Goal: Obtain resource: Obtain resource

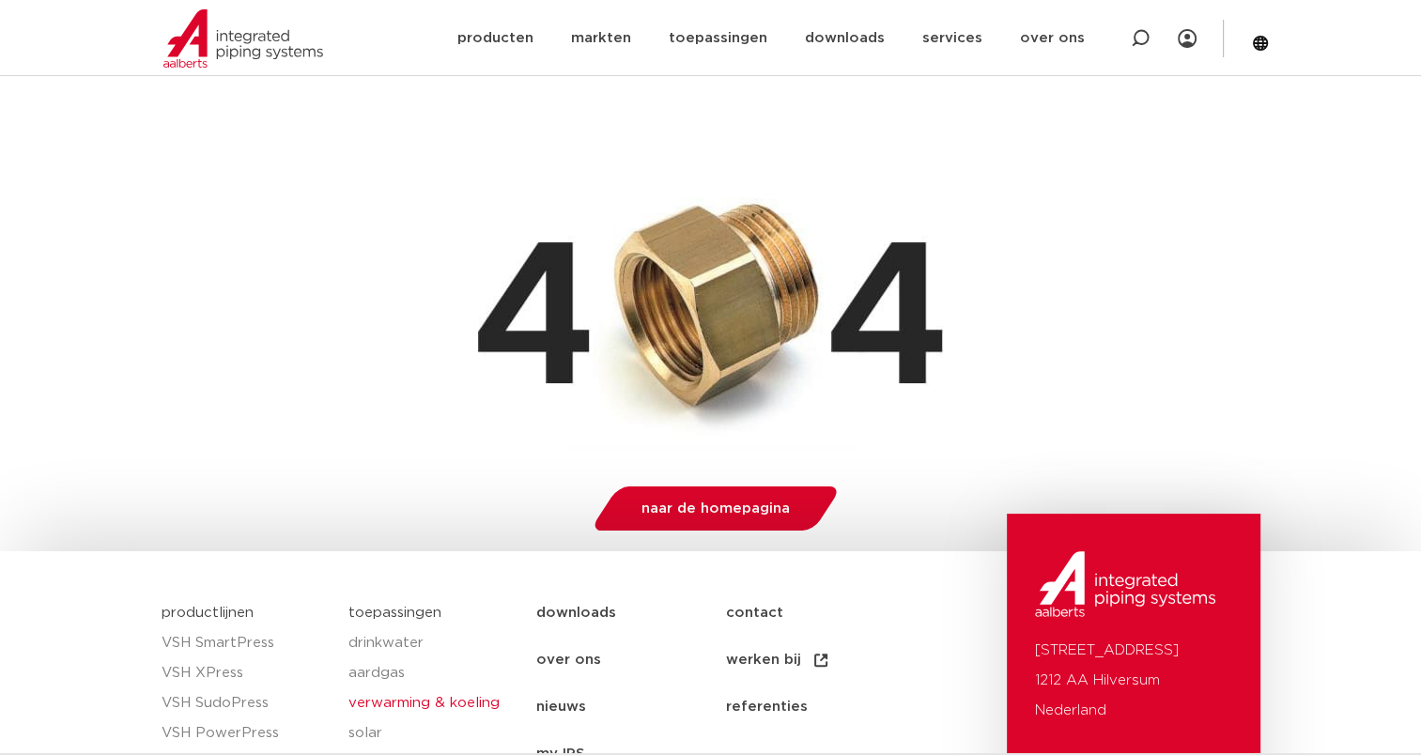
scroll to position [470, 0]
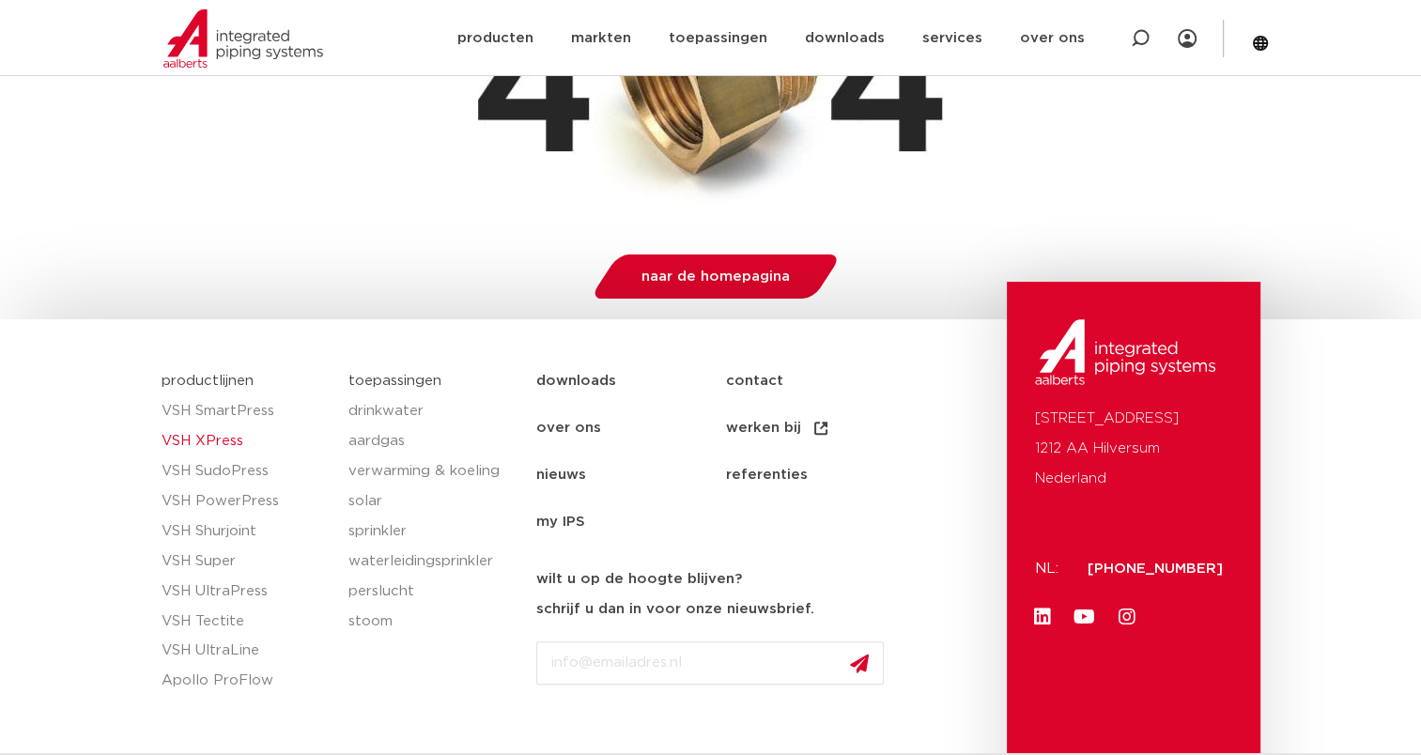
click at [204, 441] on link "VSH XPress" at bounding box center [246, 441] width 169 height 30
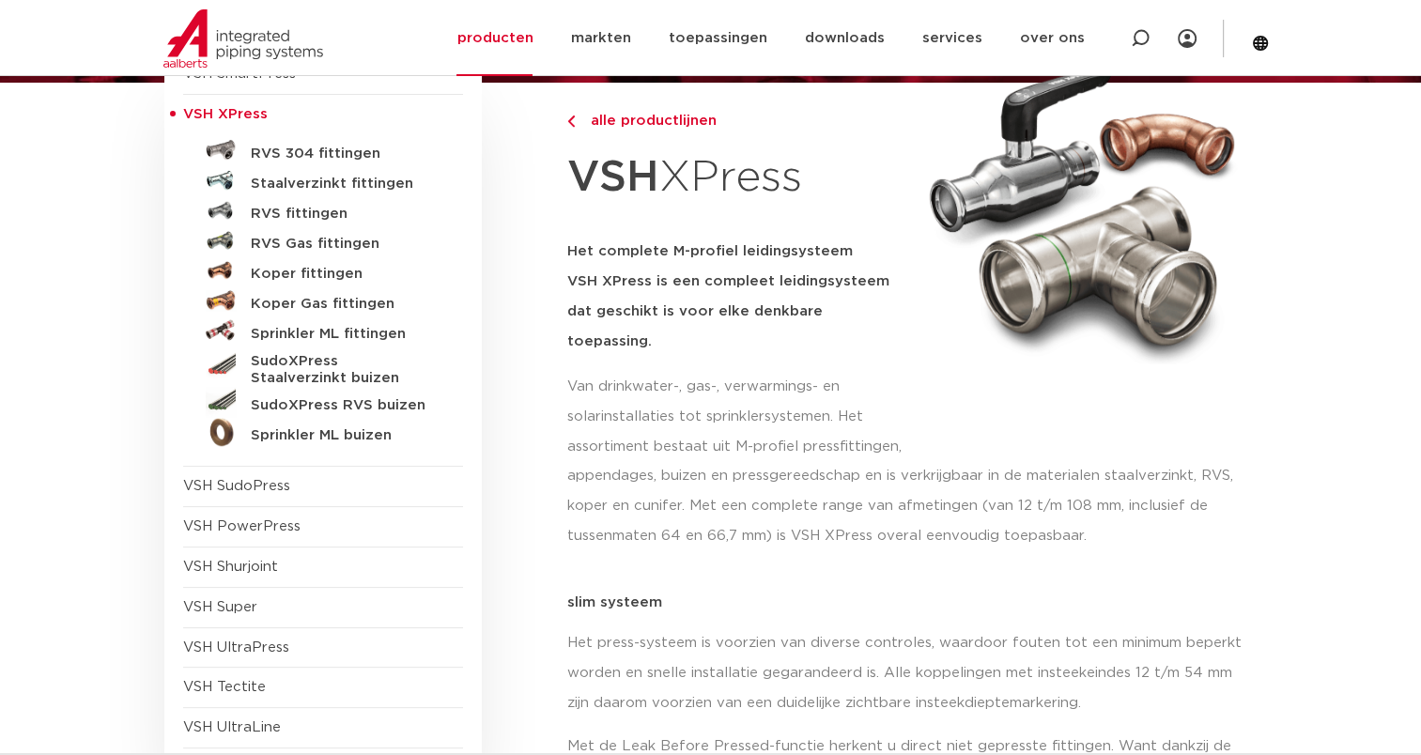
scroll to position [188, 0]
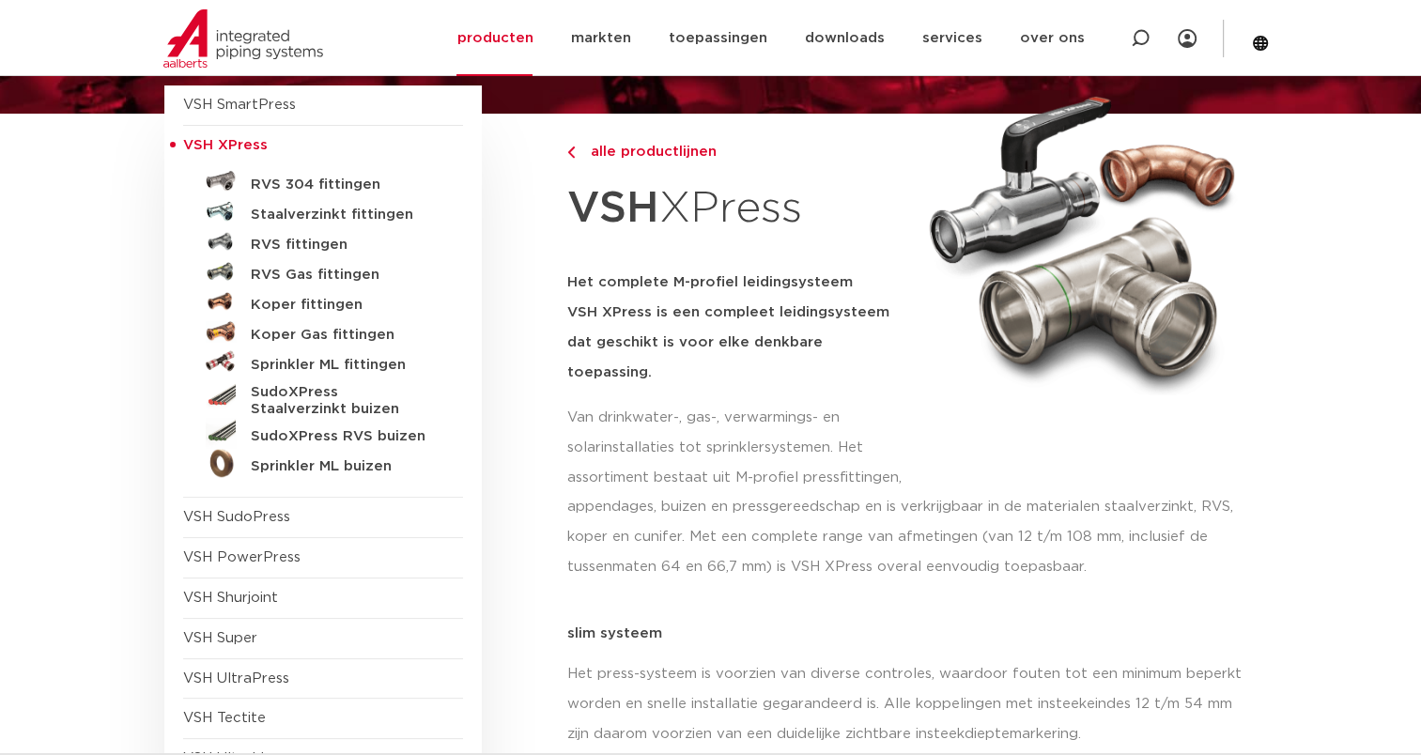
click at [349, 224] on link "Staalverzinkt fittingen" at bounding box center [323, 211] width 280 height 30
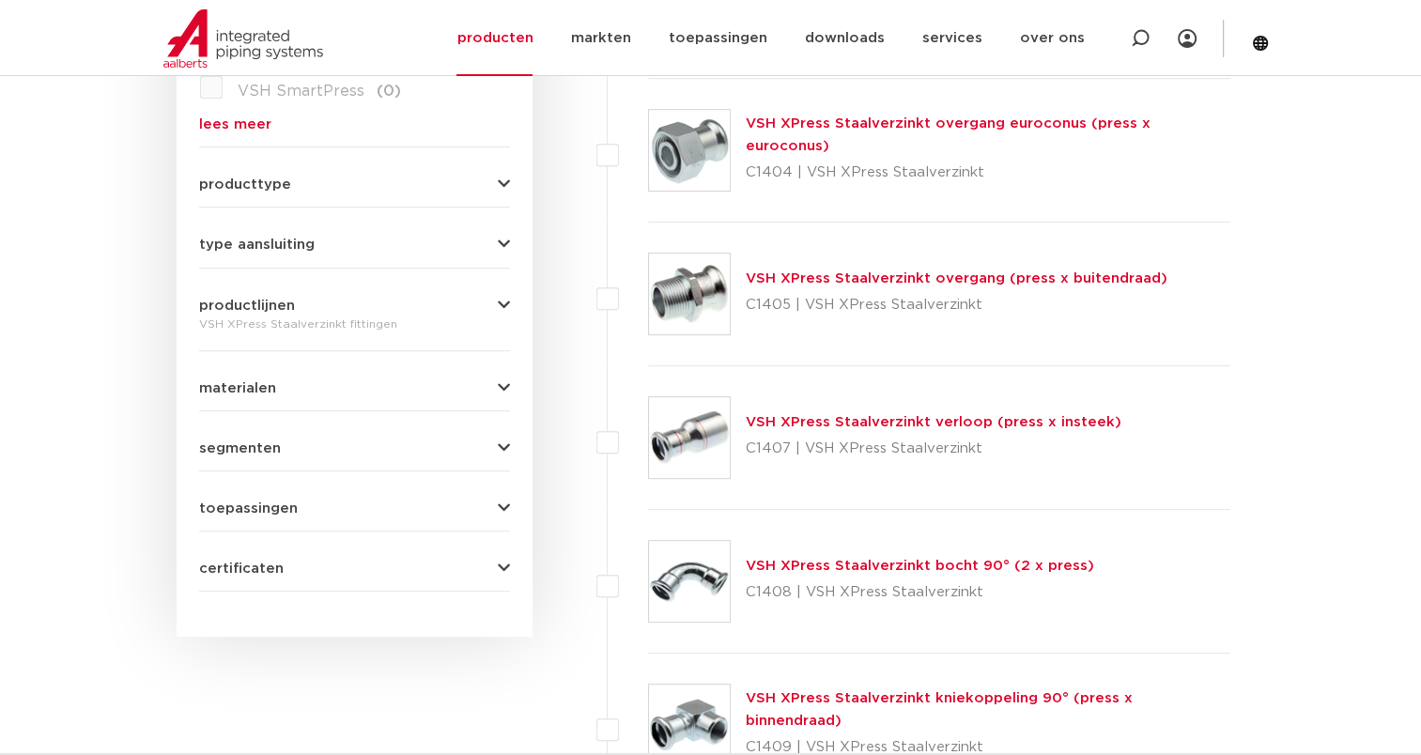
scroll to position [845, 0]
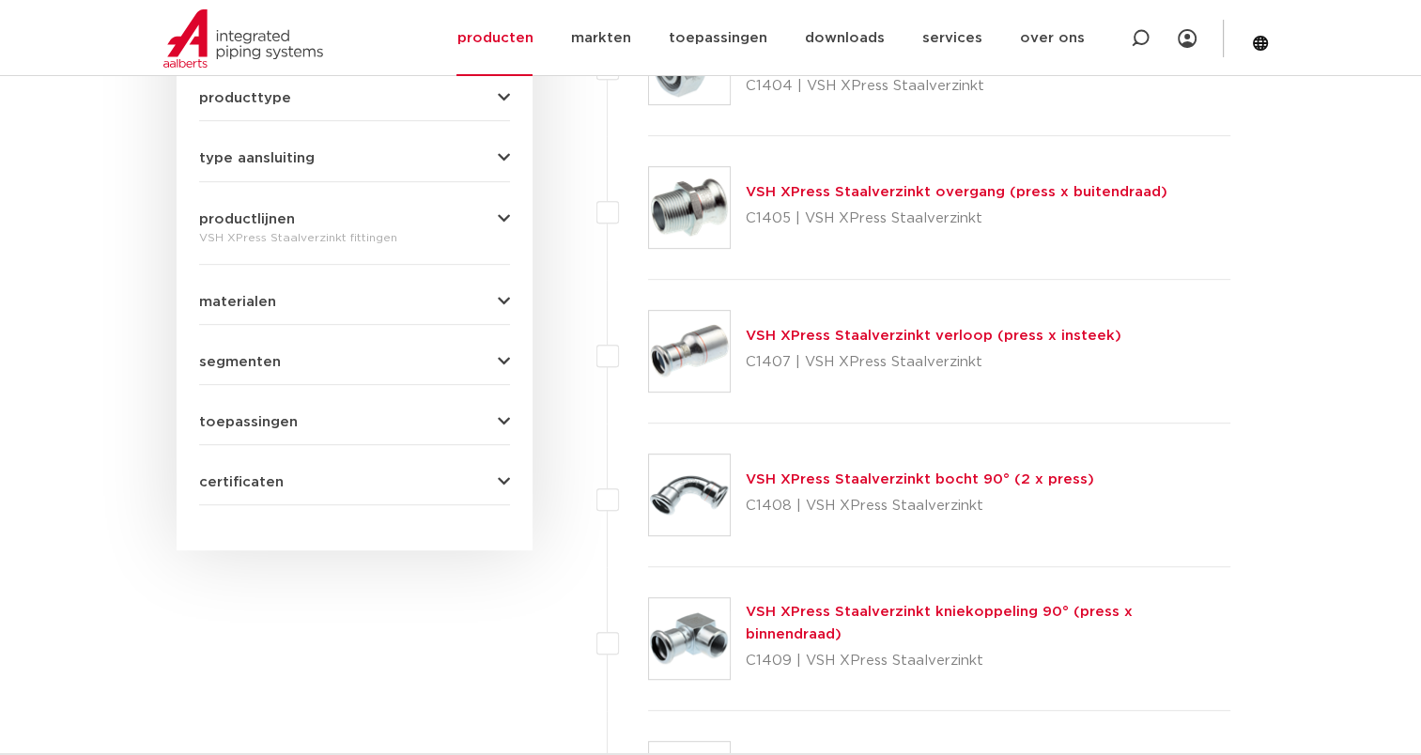
click at [479, 477] on button "certificaten" at bounding box center [354, 482] width 311 height 14
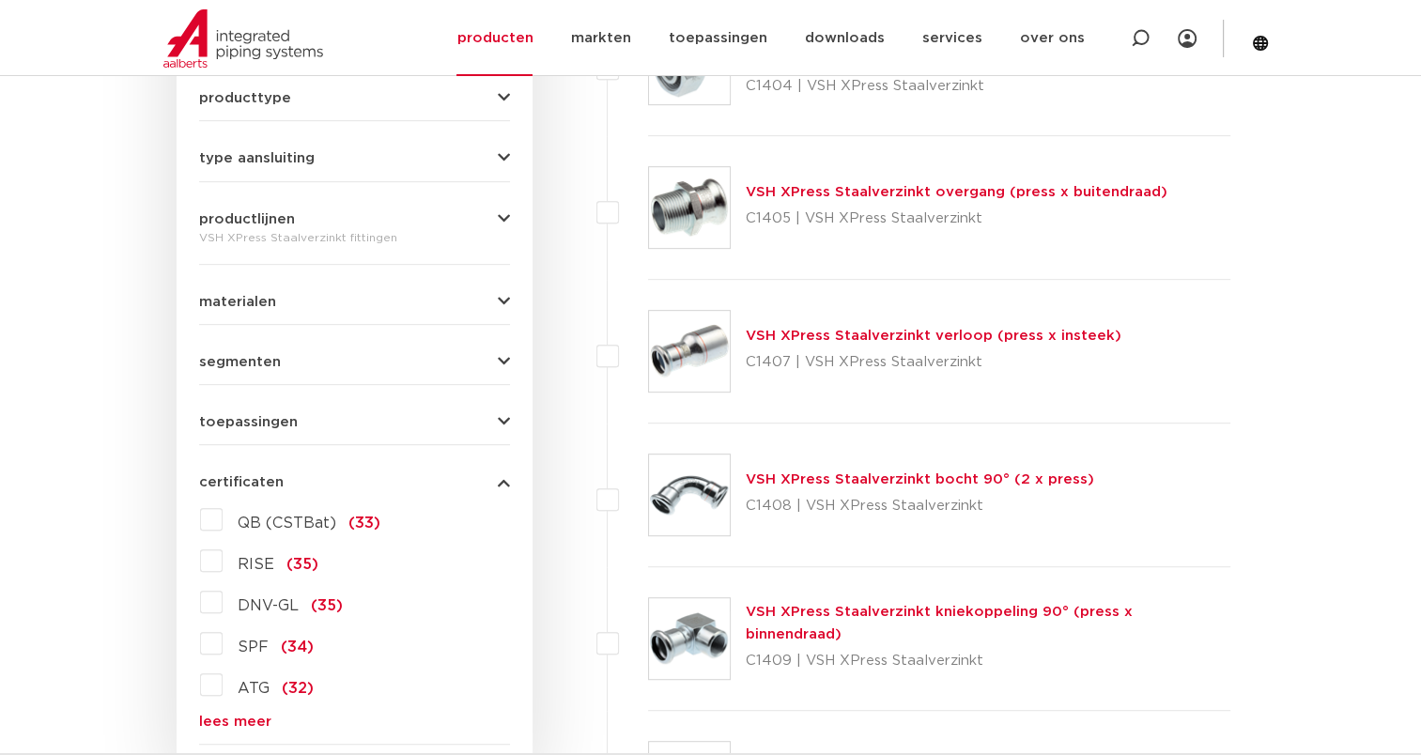
scroll to position [939, 0]
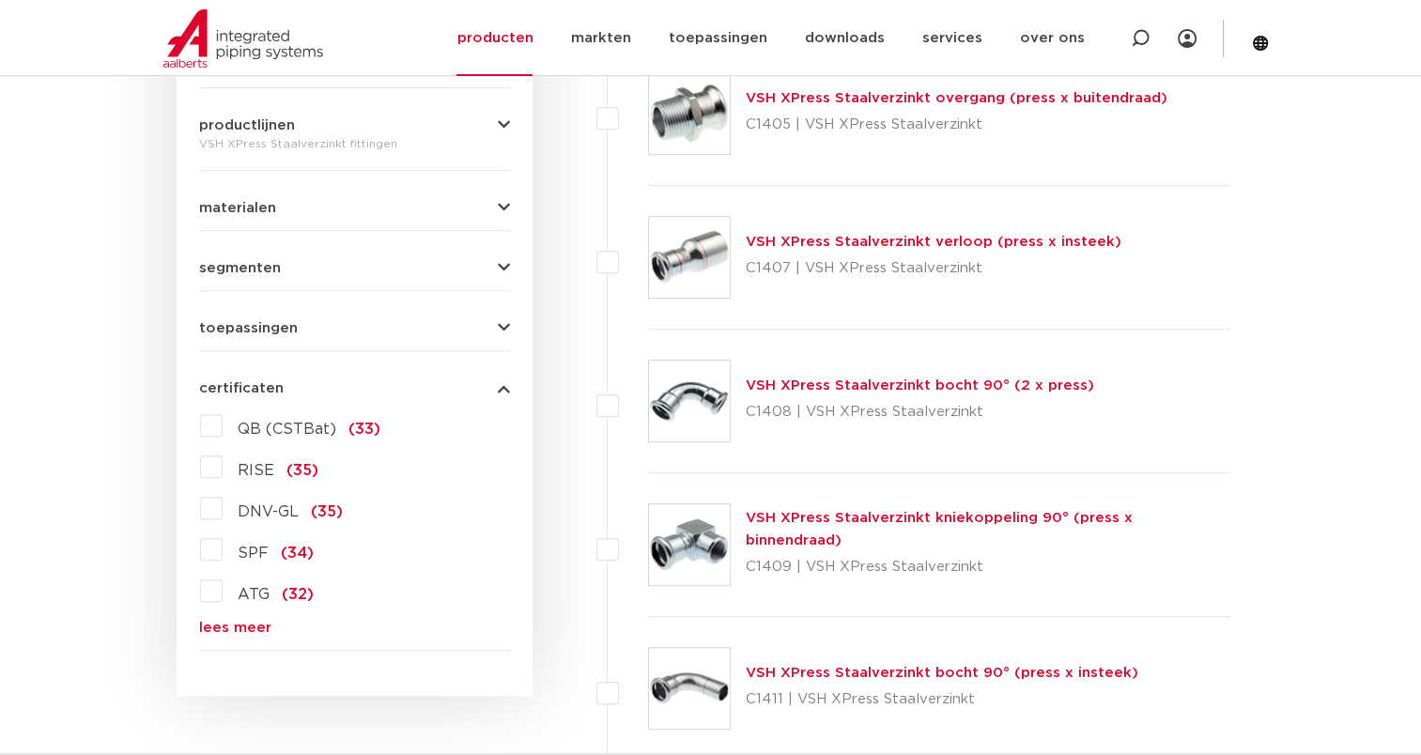
click at [206, 634] on form "zoek op naam of productnummer alle categorieën fittingen fittingen afsluiters b…" at bounding box center [354, 82] width 311 height 1138
click at [244, 621] on link "lees meer" at bounding box center [354, 628] width 311 height 14
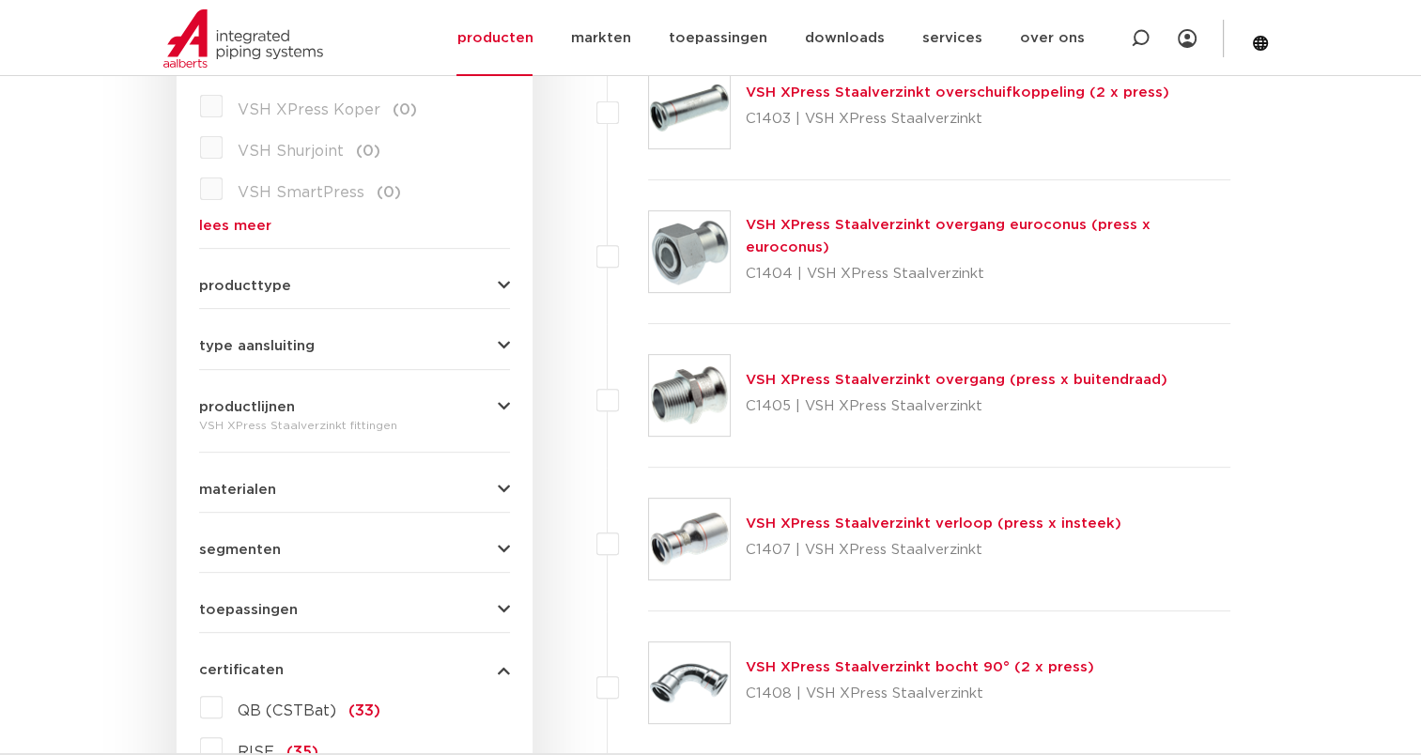
scroll to position [564, 0]
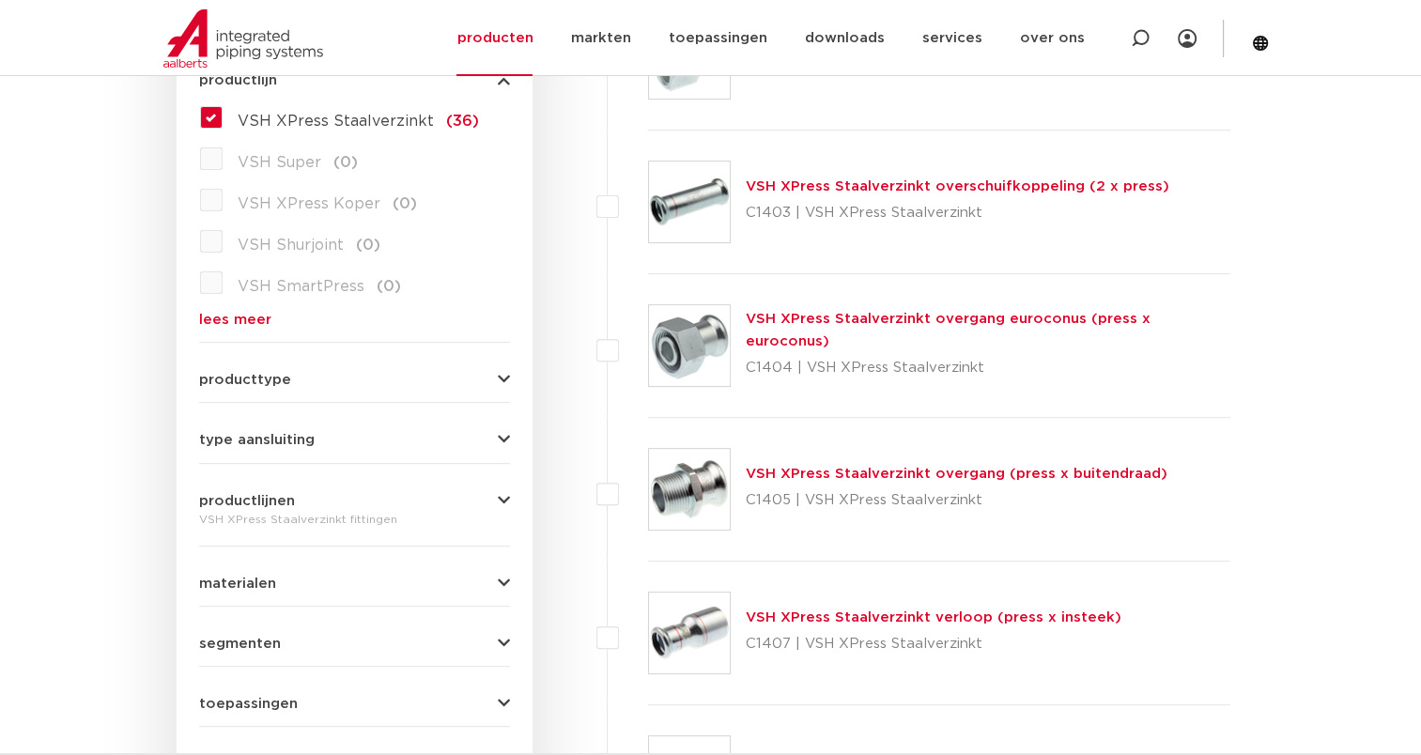
click at [504, 373] on icon "button" at bounding box center [504, 380] width 12 height 14
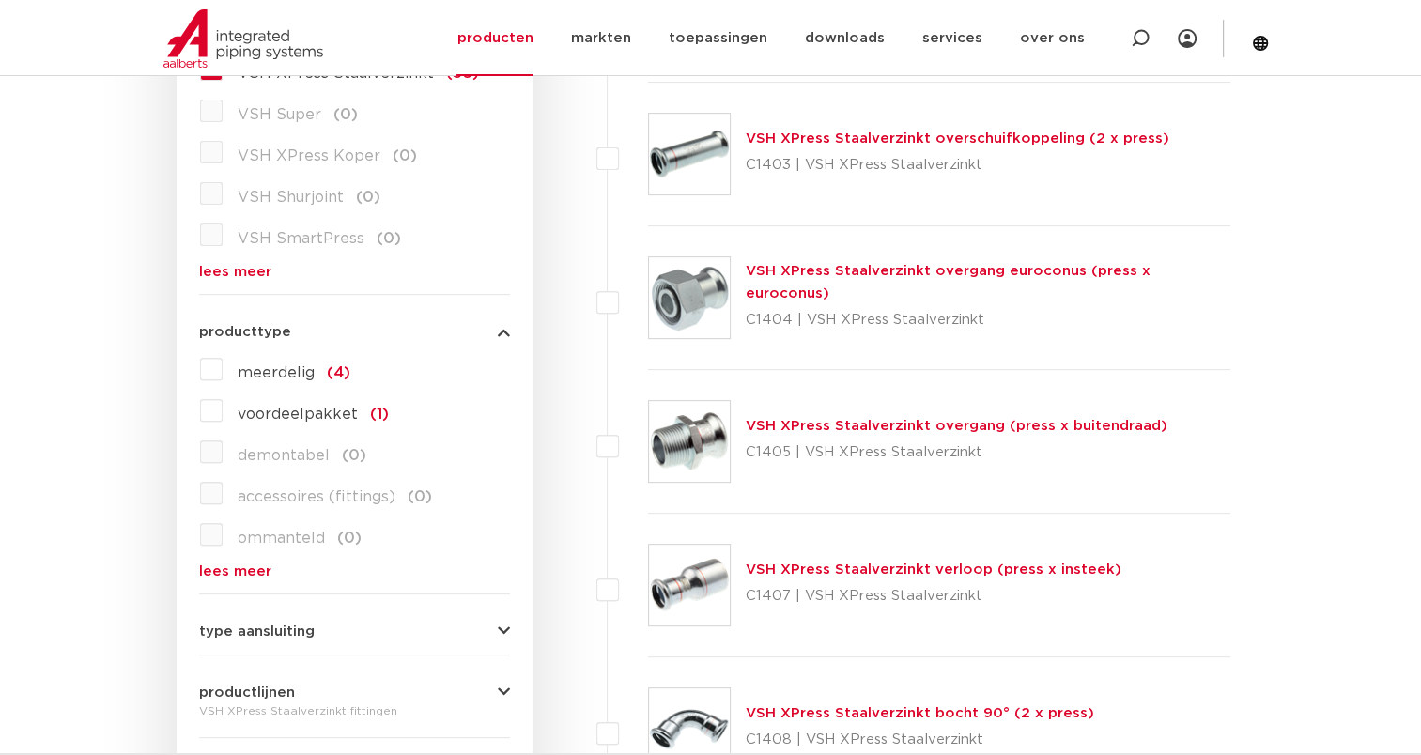
scroll to position [658, 0]
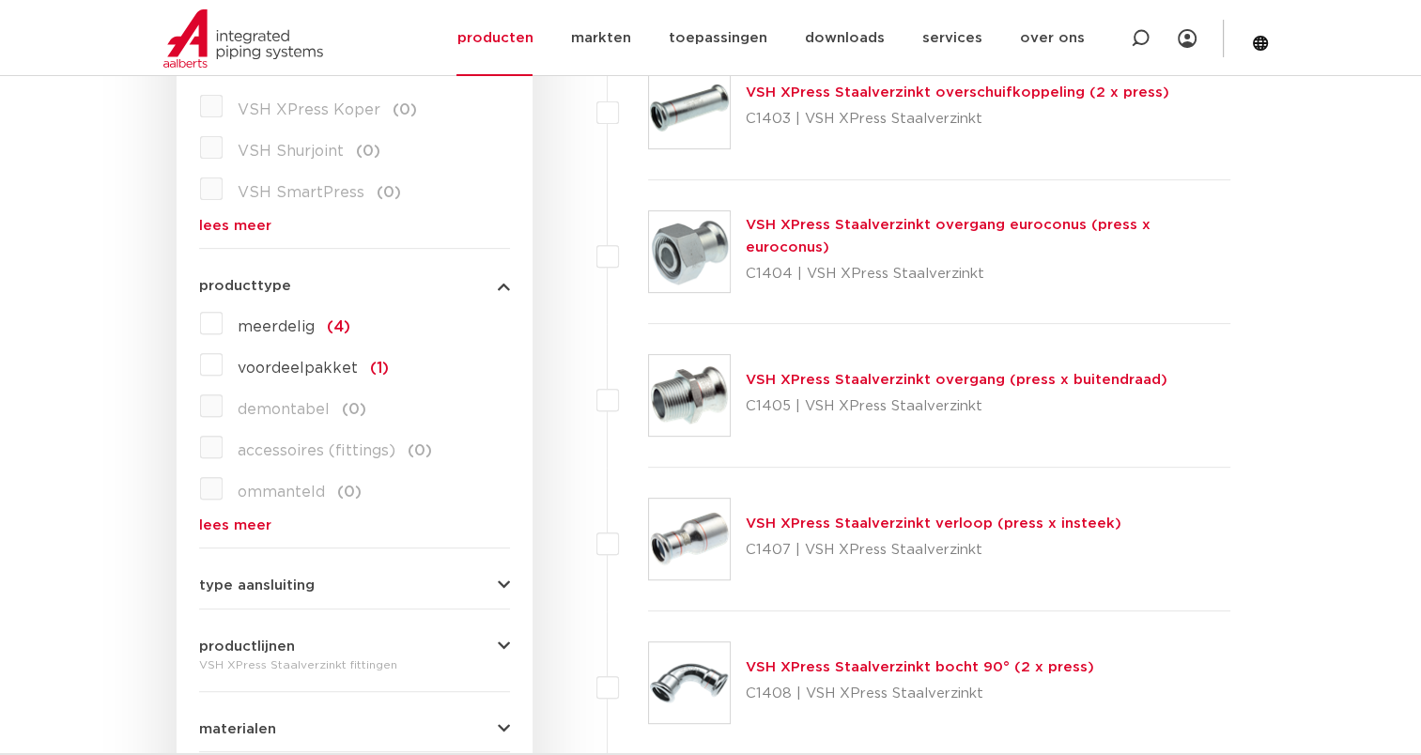
click at [507, 589] on icon "button" at bounding box center [504, 586] width 12 height 14
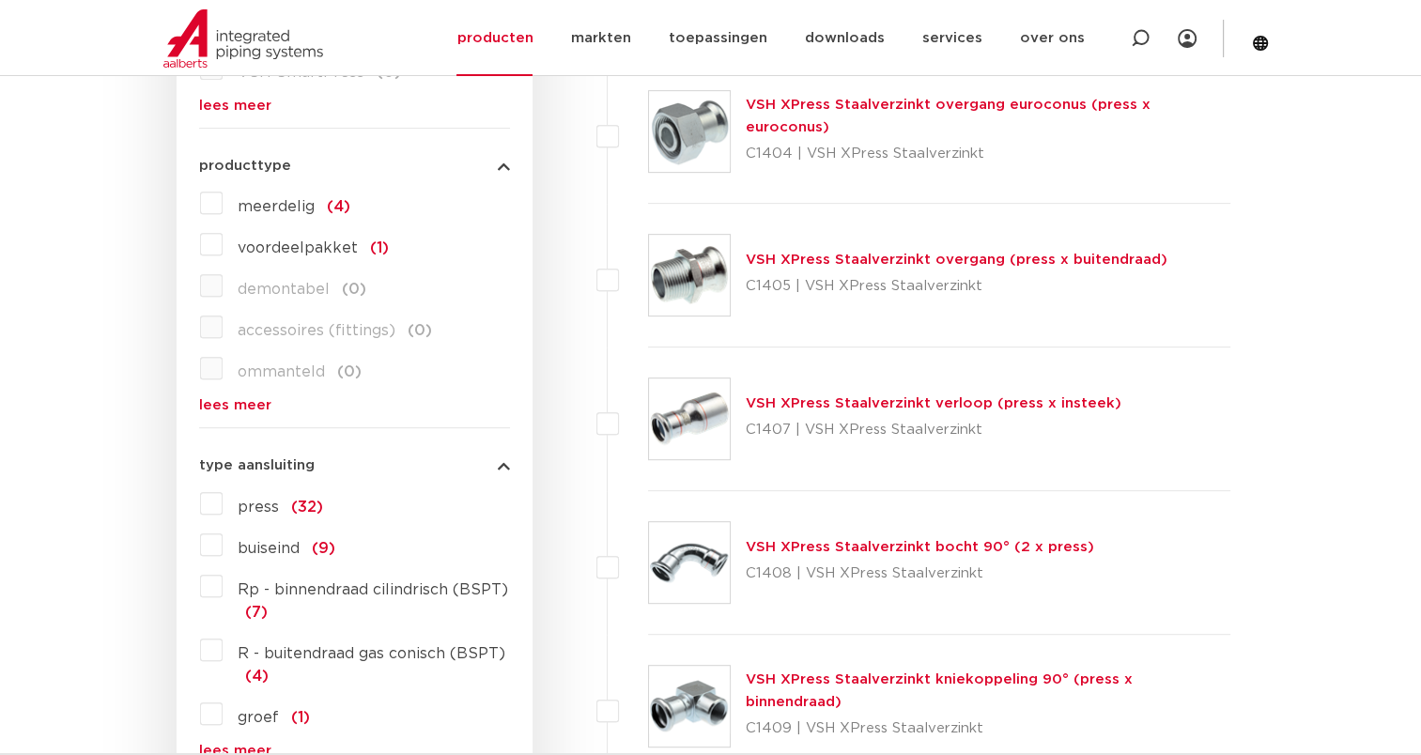
scroll to position [1033, 0]
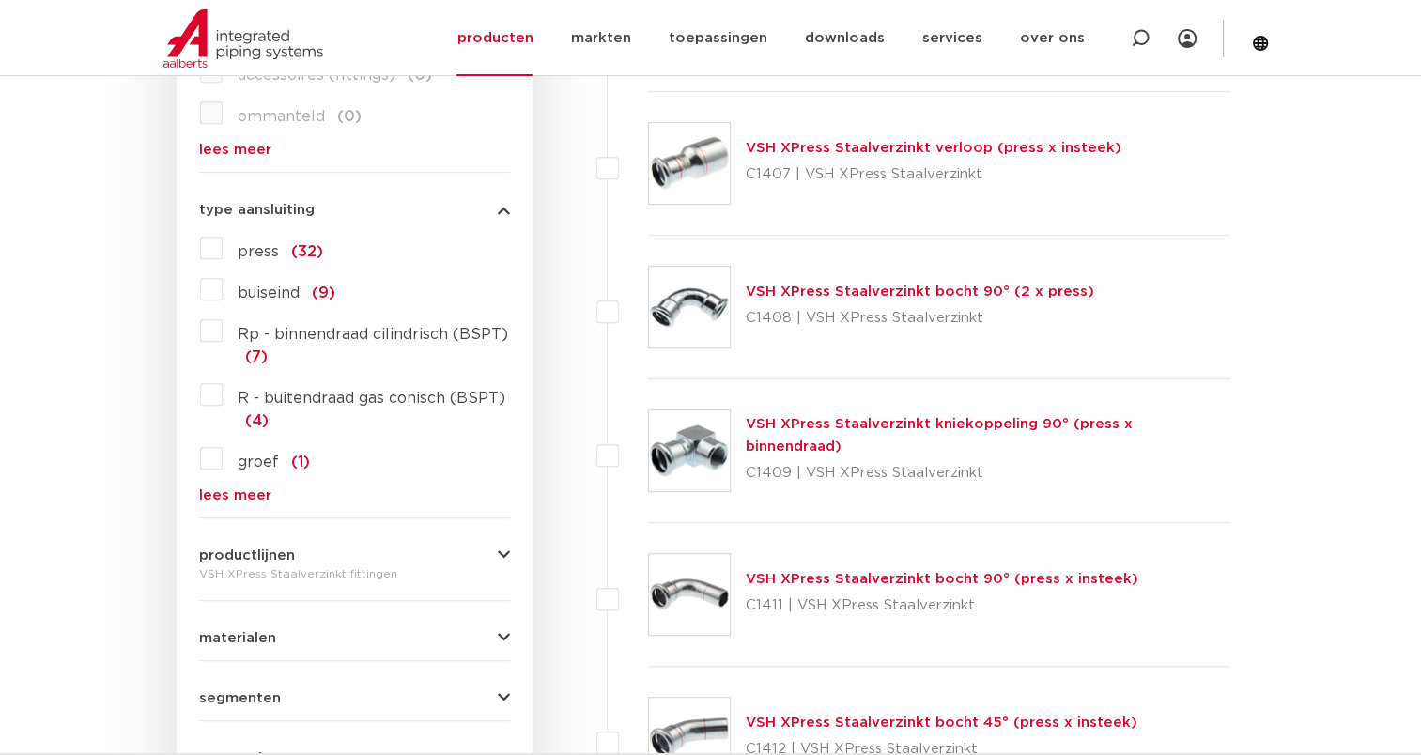
click at [500, 557] on icon "button" at bounding box center [504, 556] width 12 height 14
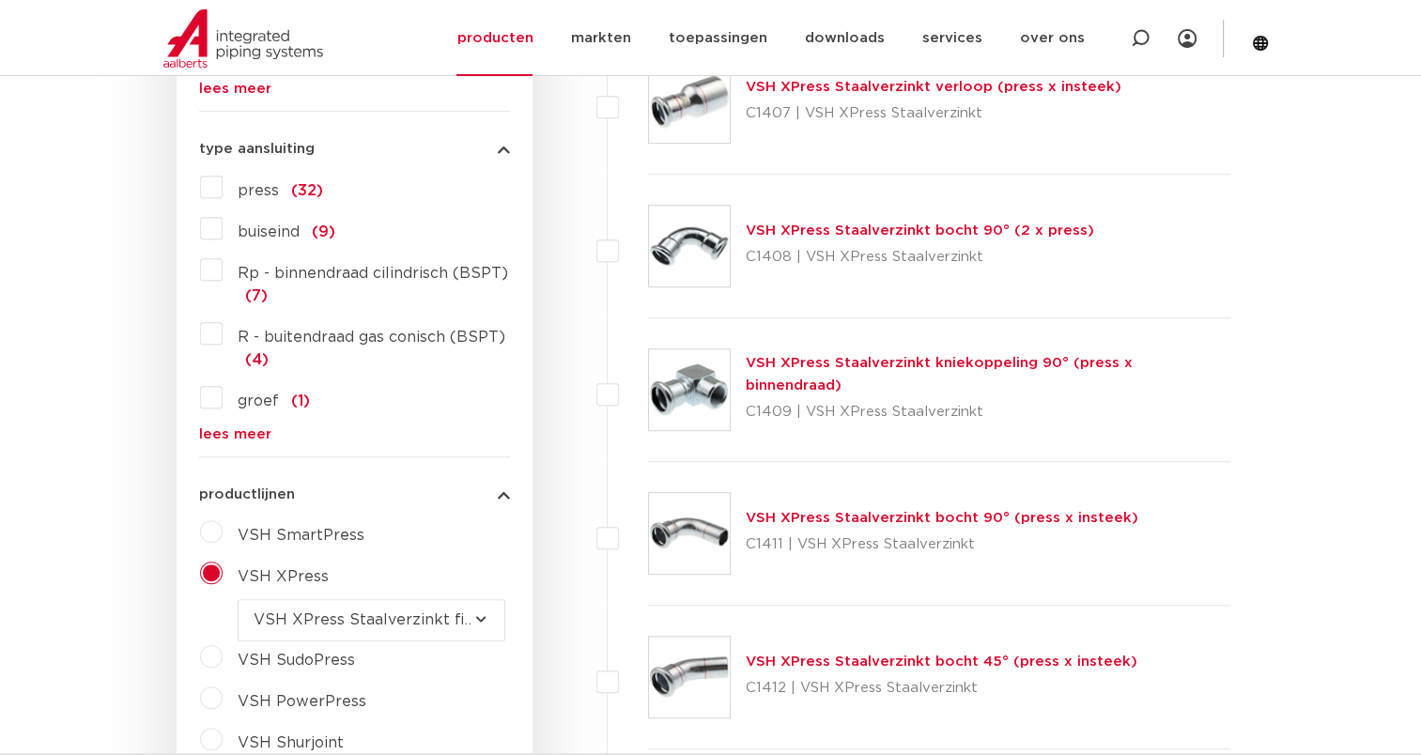
scroll to position [1127, 0]
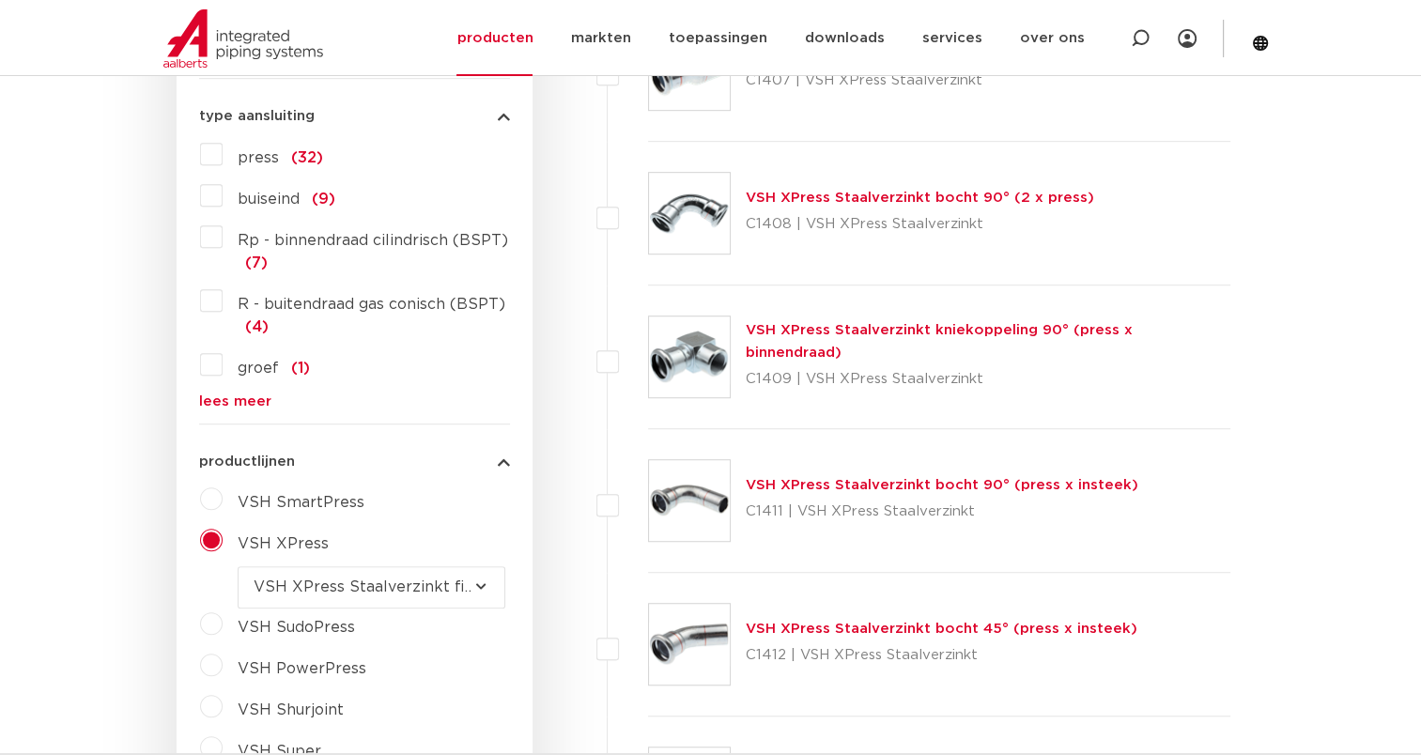
click at [482, 570] on select "maak een keuze VSH XPress RVS 304 fittingen VSH XPress Staalverzinkt fittingen …" at bounding box center [372, 587] width 268 height 42
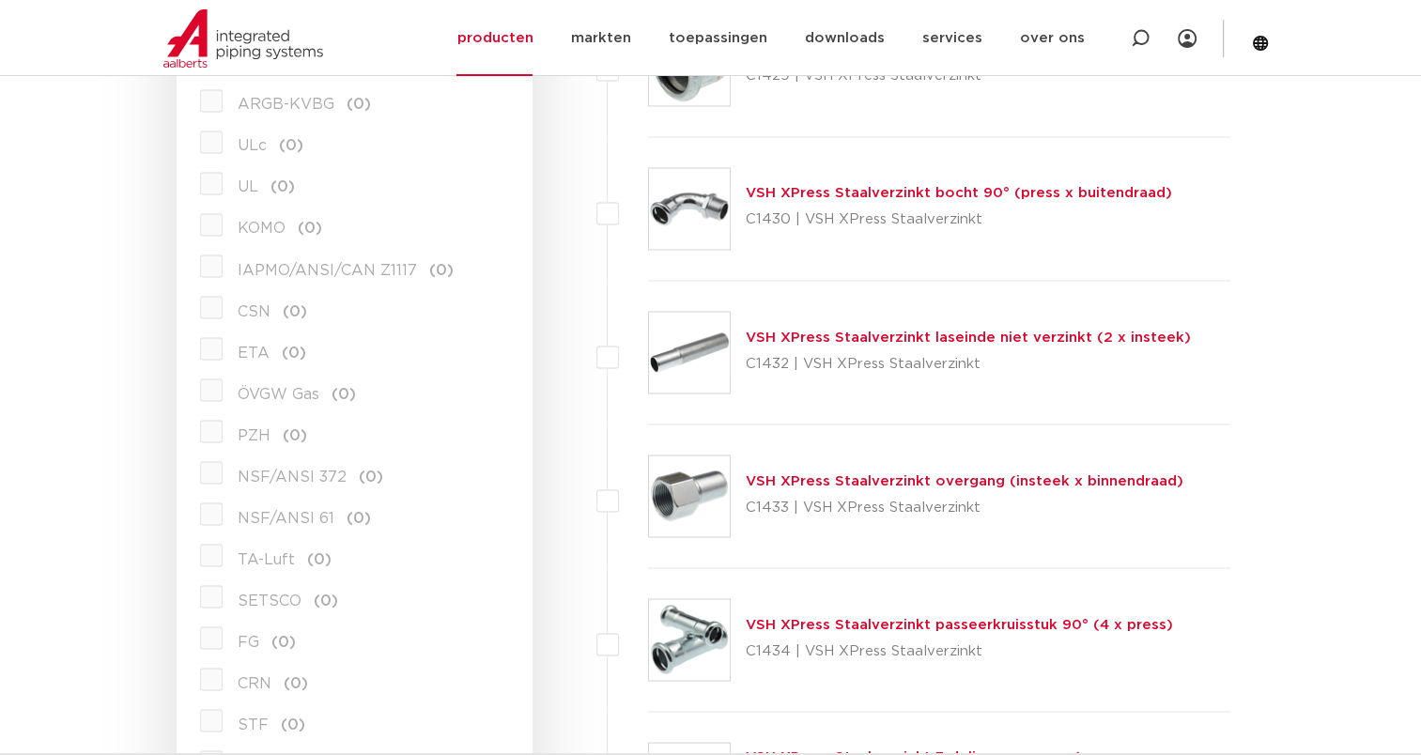
scroll to position [2724, 0]
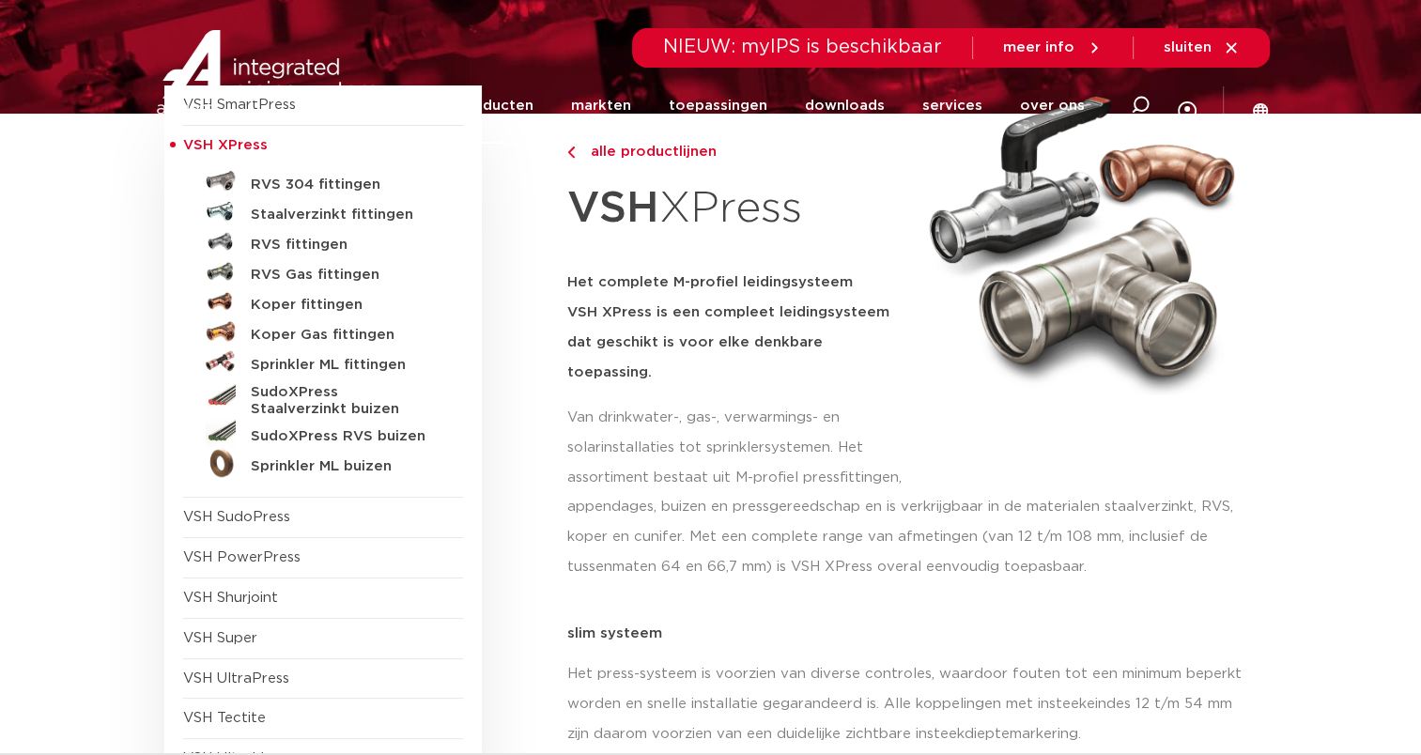
click at [853, 102] on link "downloads" at bounding box center [844, 106] width 80 height 76
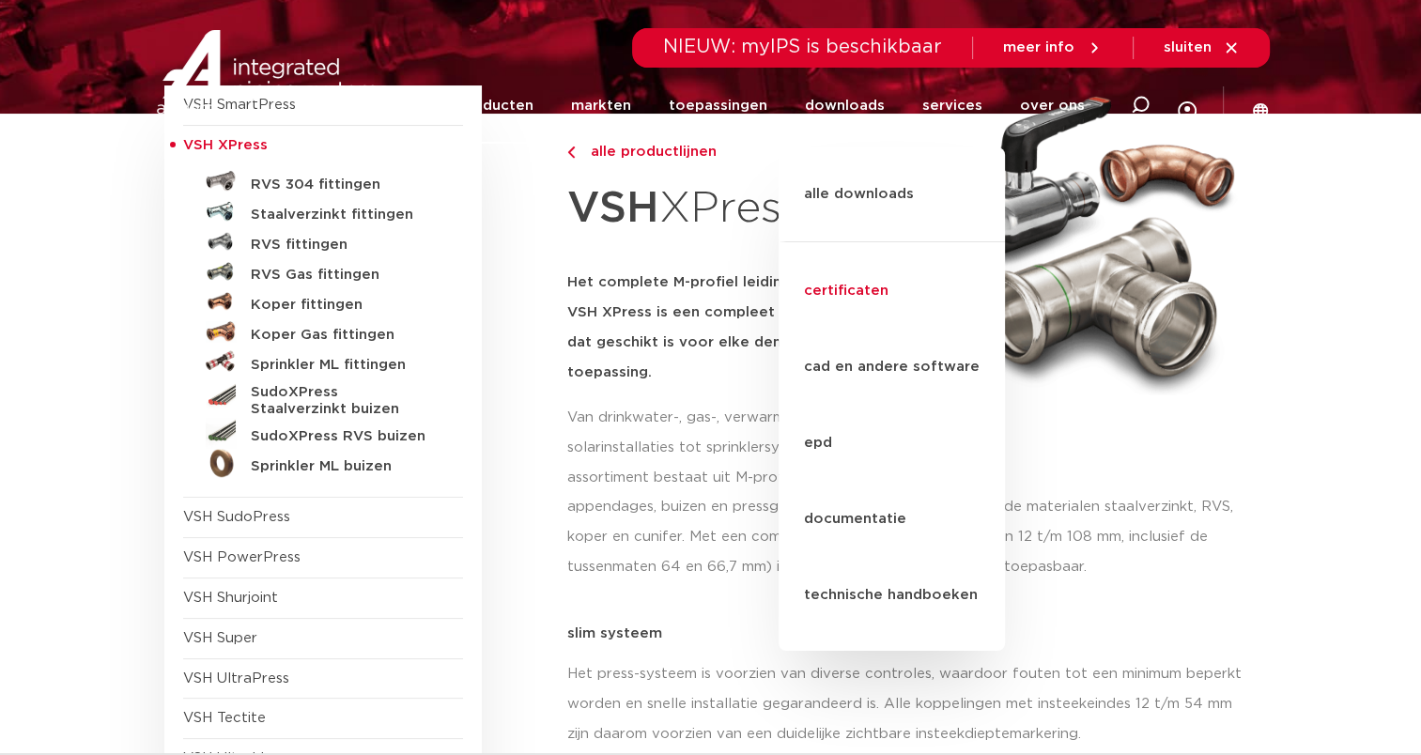
click at [844, 254] on link "certificaten" at bounding box center [892, 292] width 226 height 76
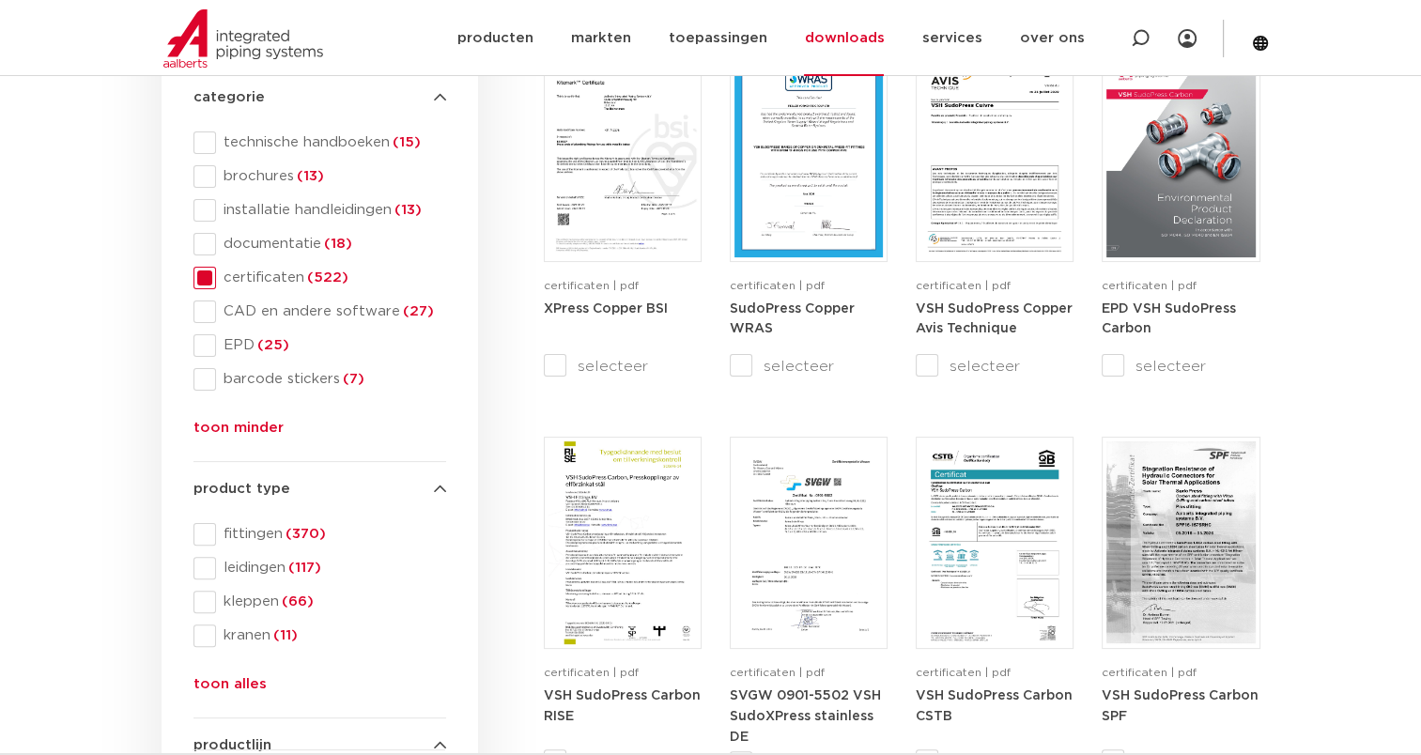
scroll to position [470, 0]
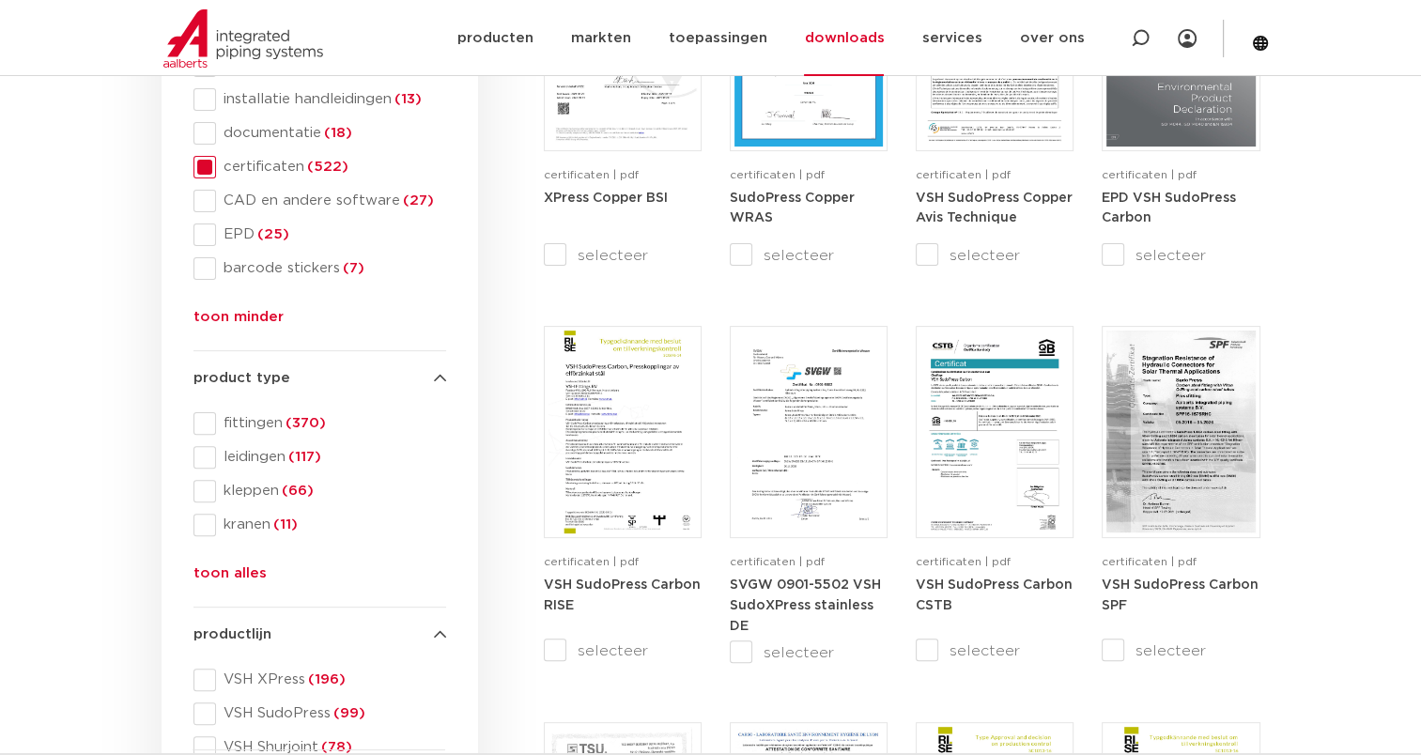
click at [255, 322] on button "toon minder" at bounding box center [238, 321] width 90 height 30
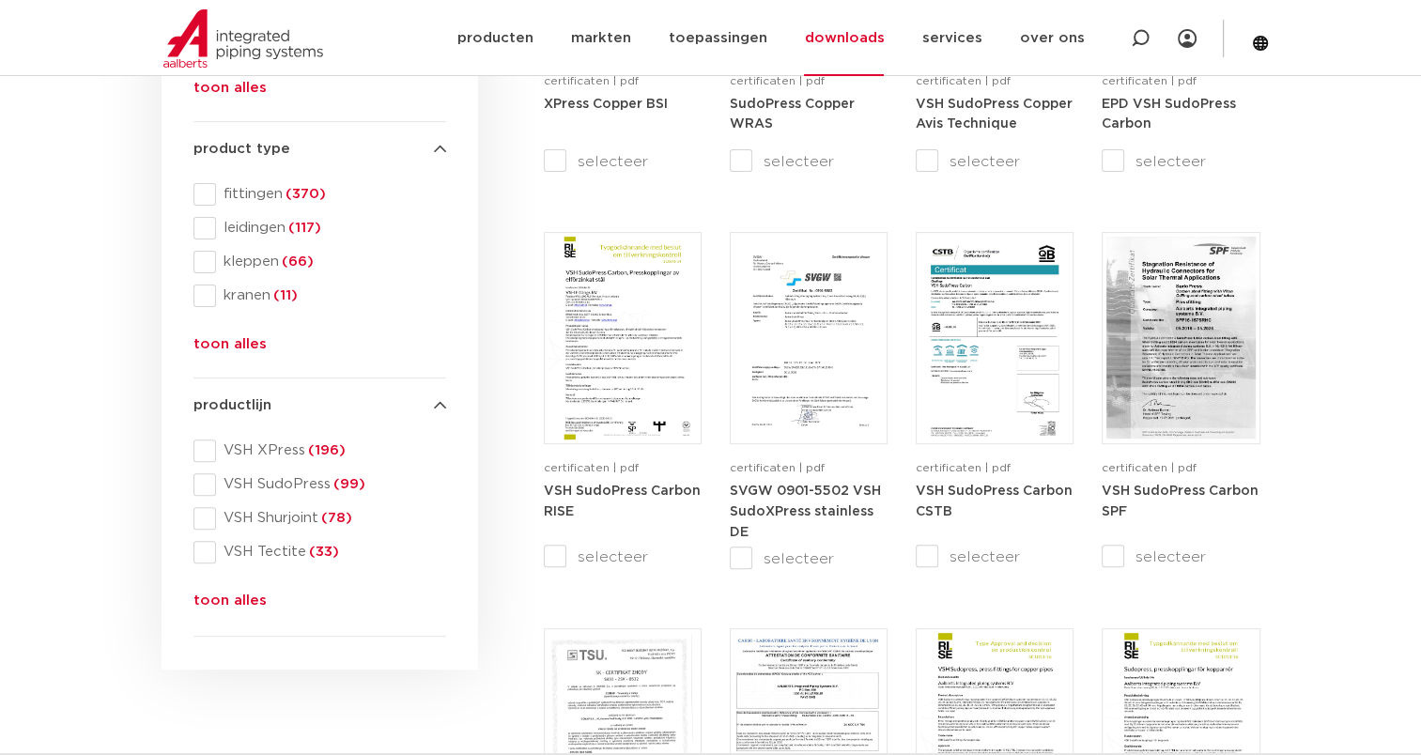
scroll to position [564, 0]
click at [202, 446] on span at bounding box center [204, 451] width 23 height 23
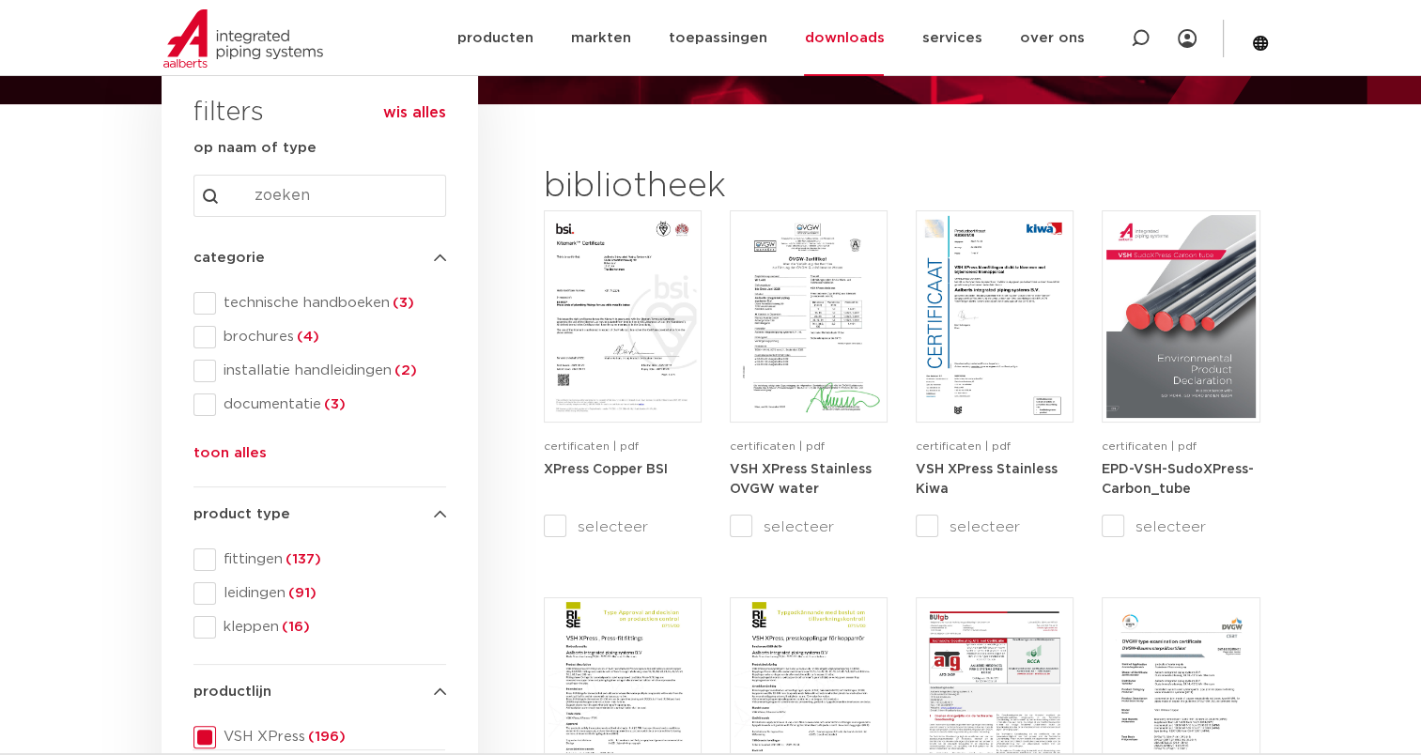
scroll to position [188, 0]
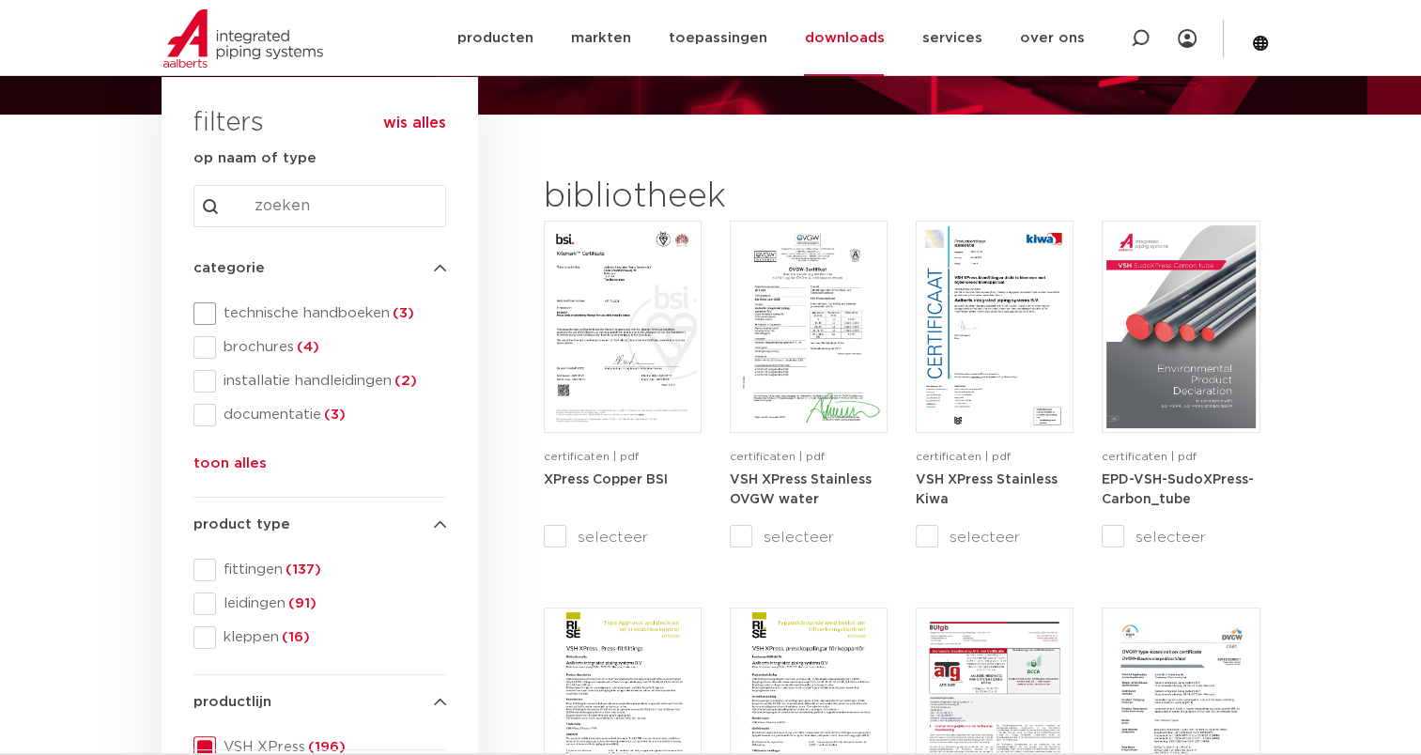
click at [211, 314] on span at bounding box center [204, 313] width 23 height 23
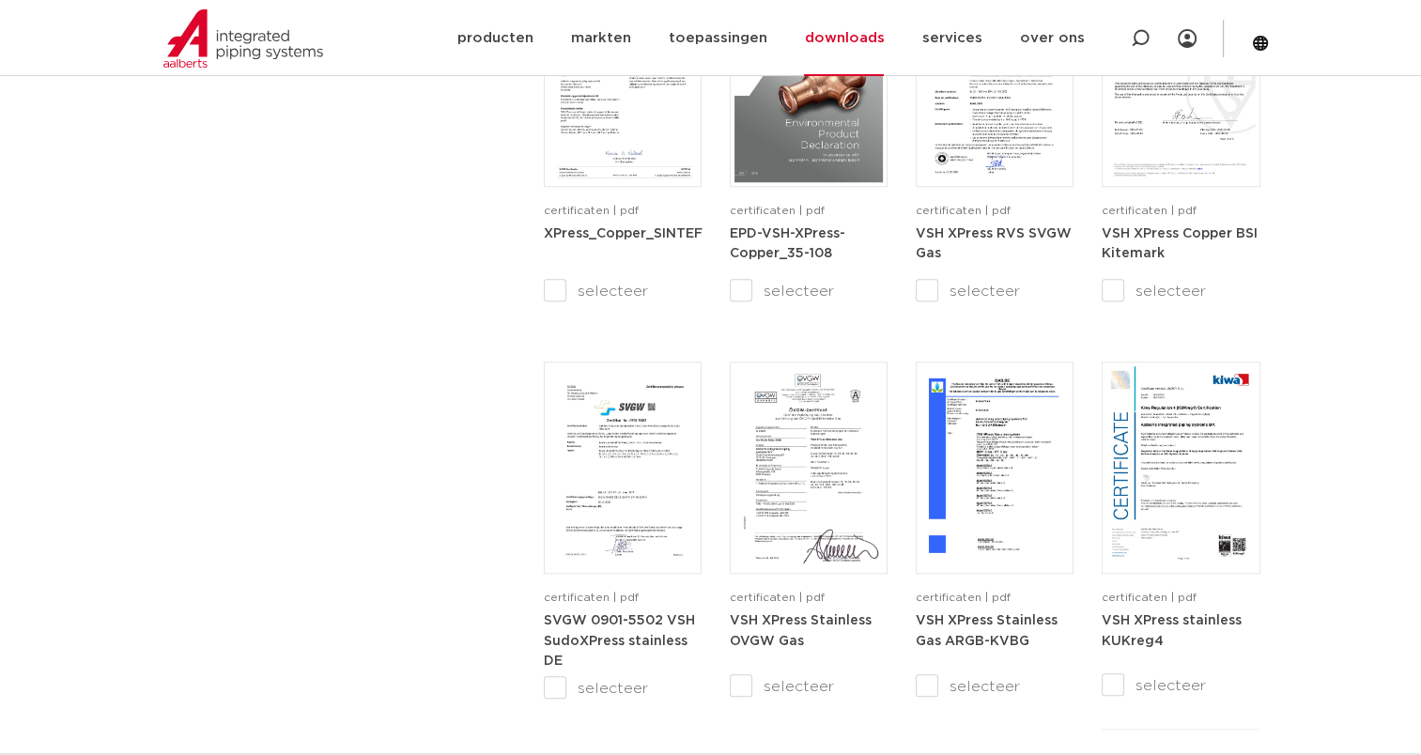
scroll to position [1691, 0]
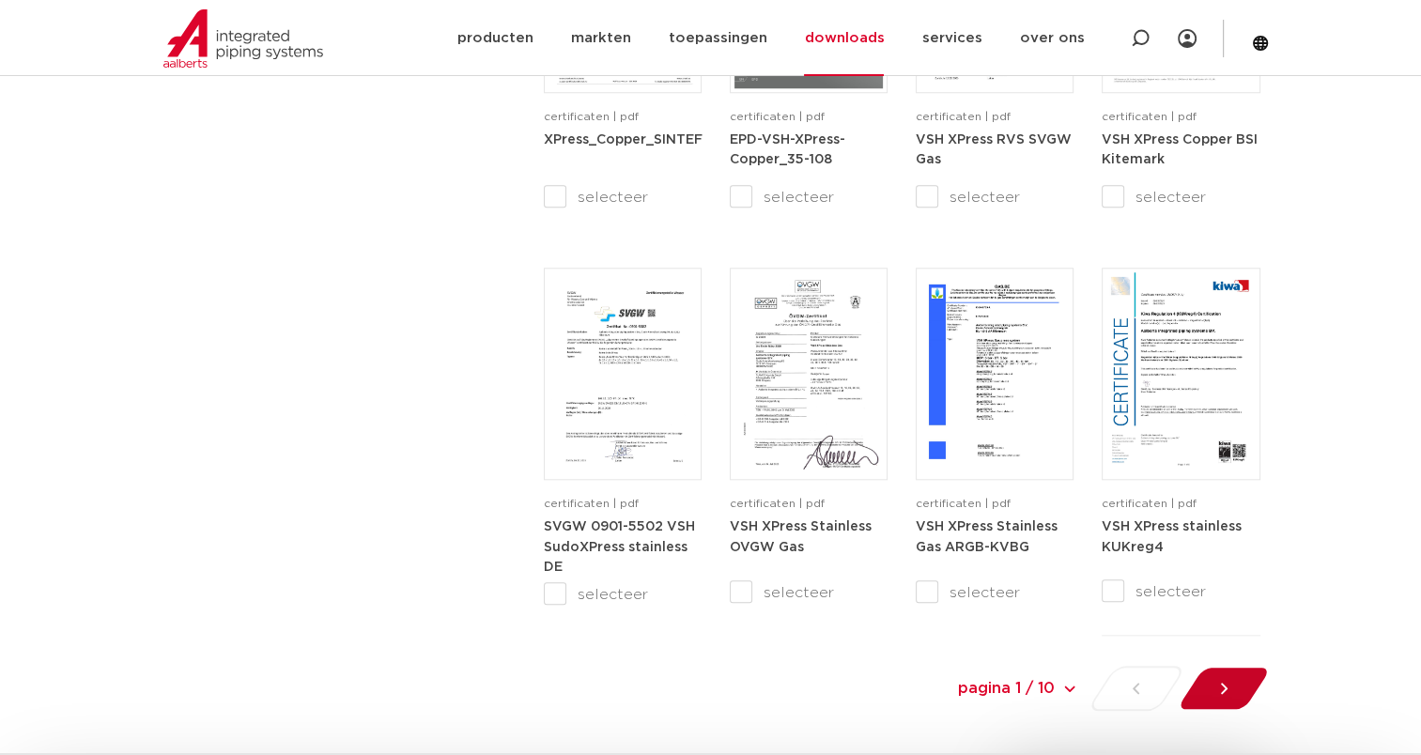
click at [1238, 690] on div at bounding box center [1223, 688] width 102 height 45
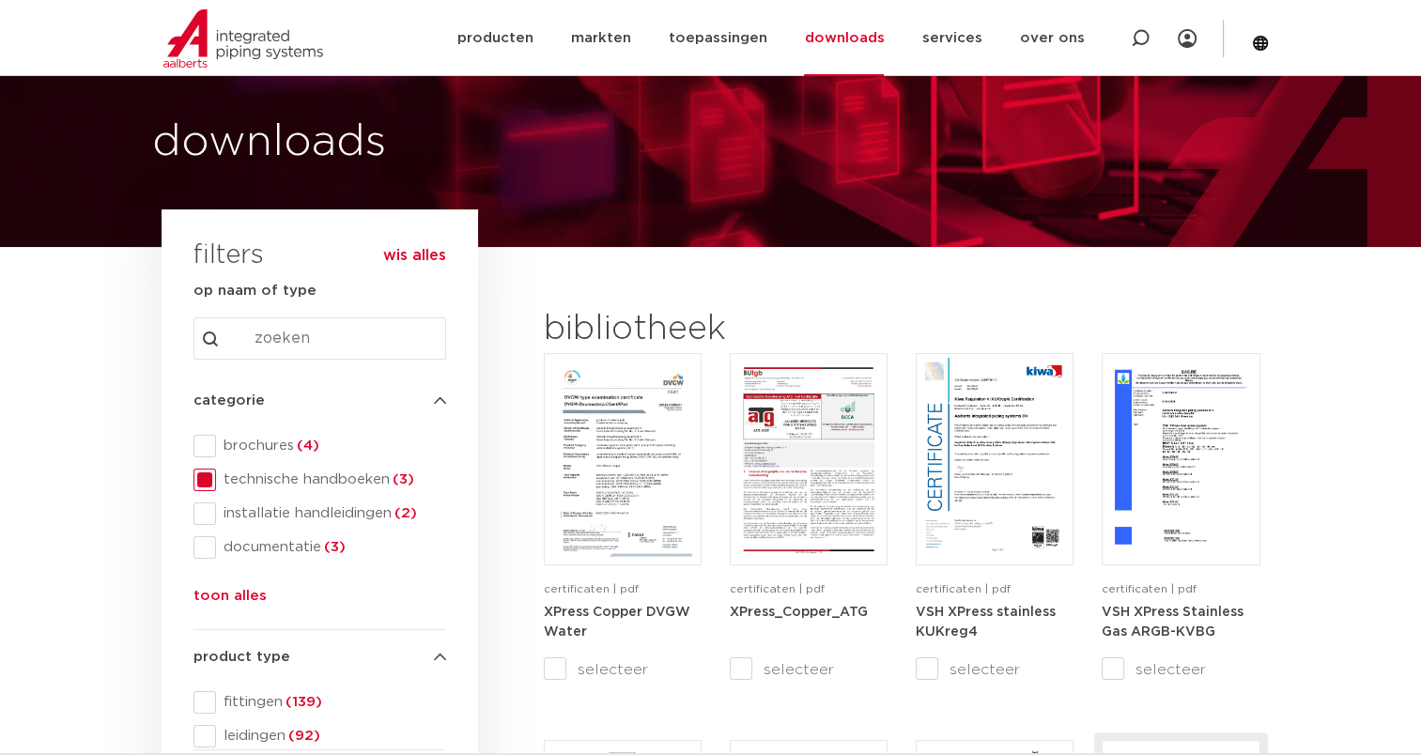
scroll to position [33, 0]
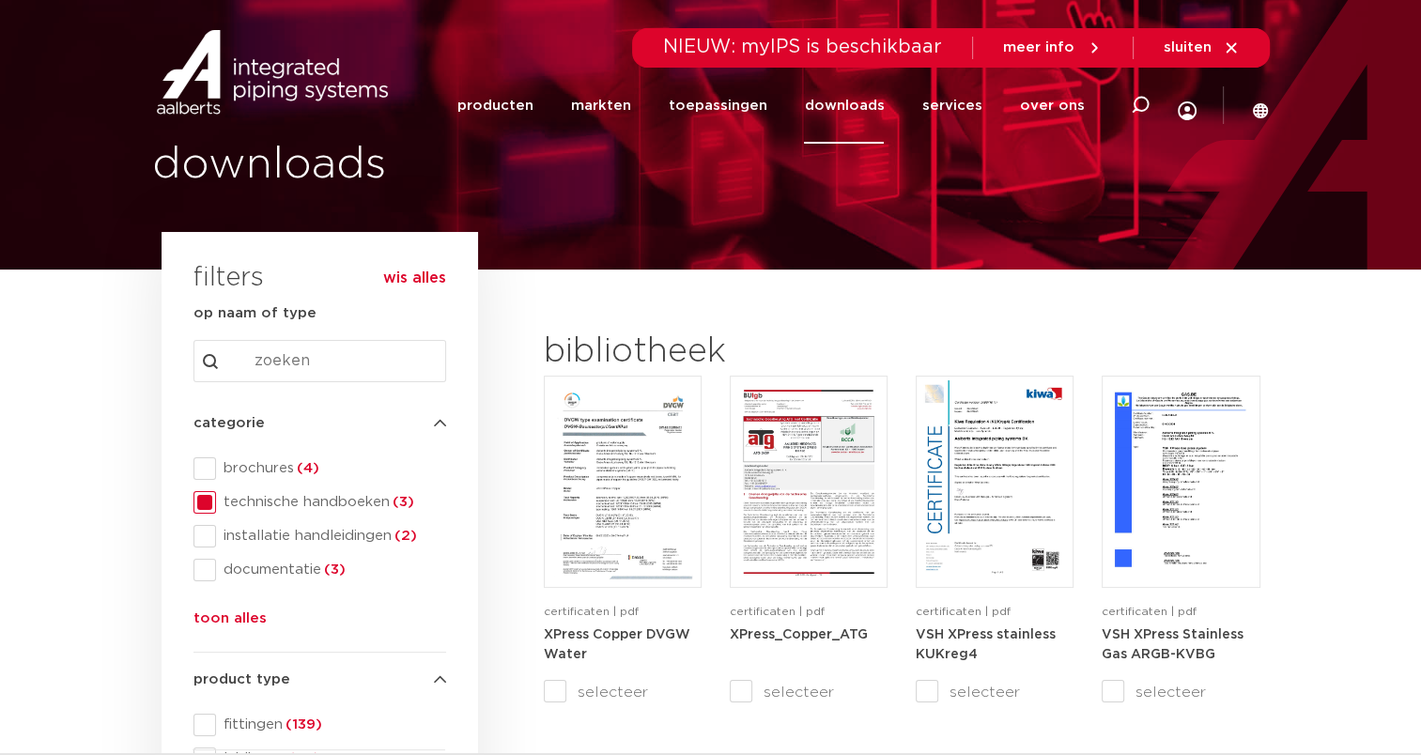
click at [304, 362] on input "Search content" at bounding box center [319, 361] width 253 height 42
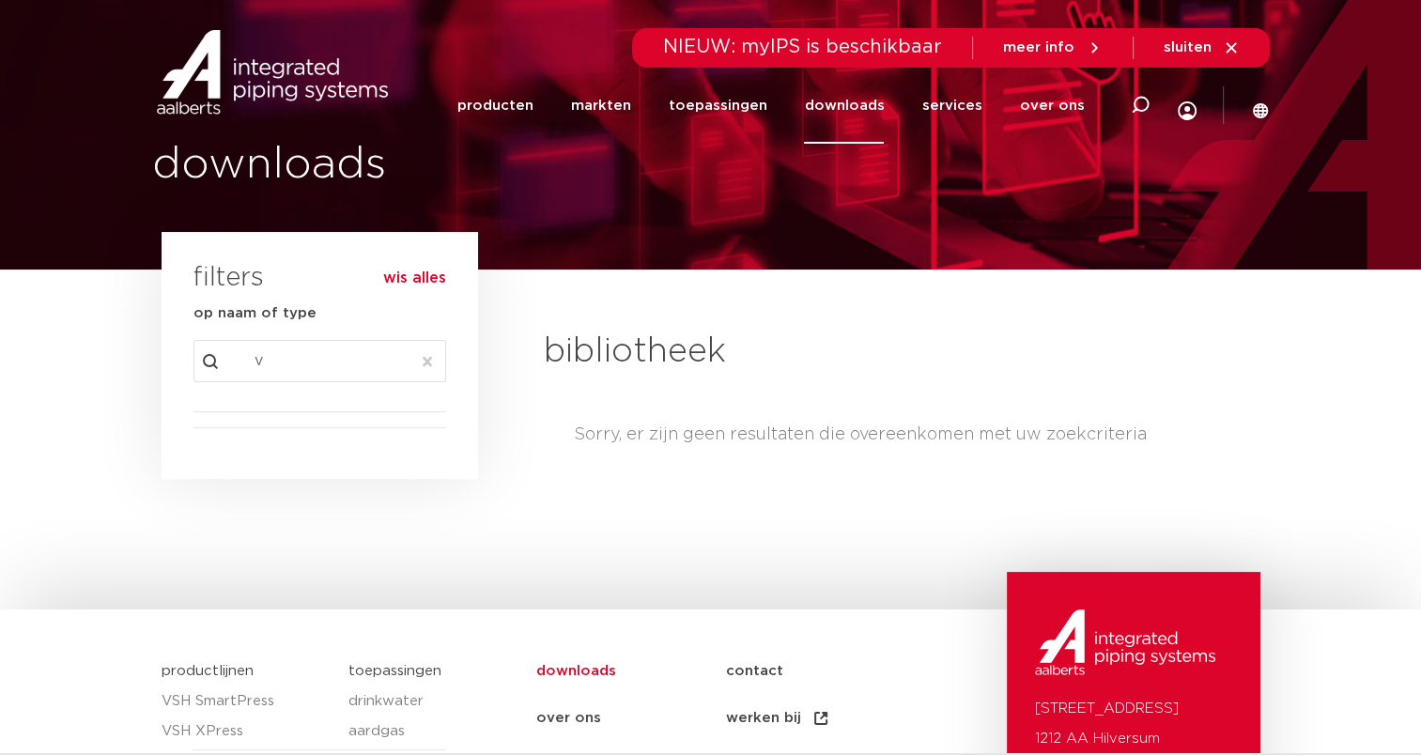
type input "v"
type input "b"
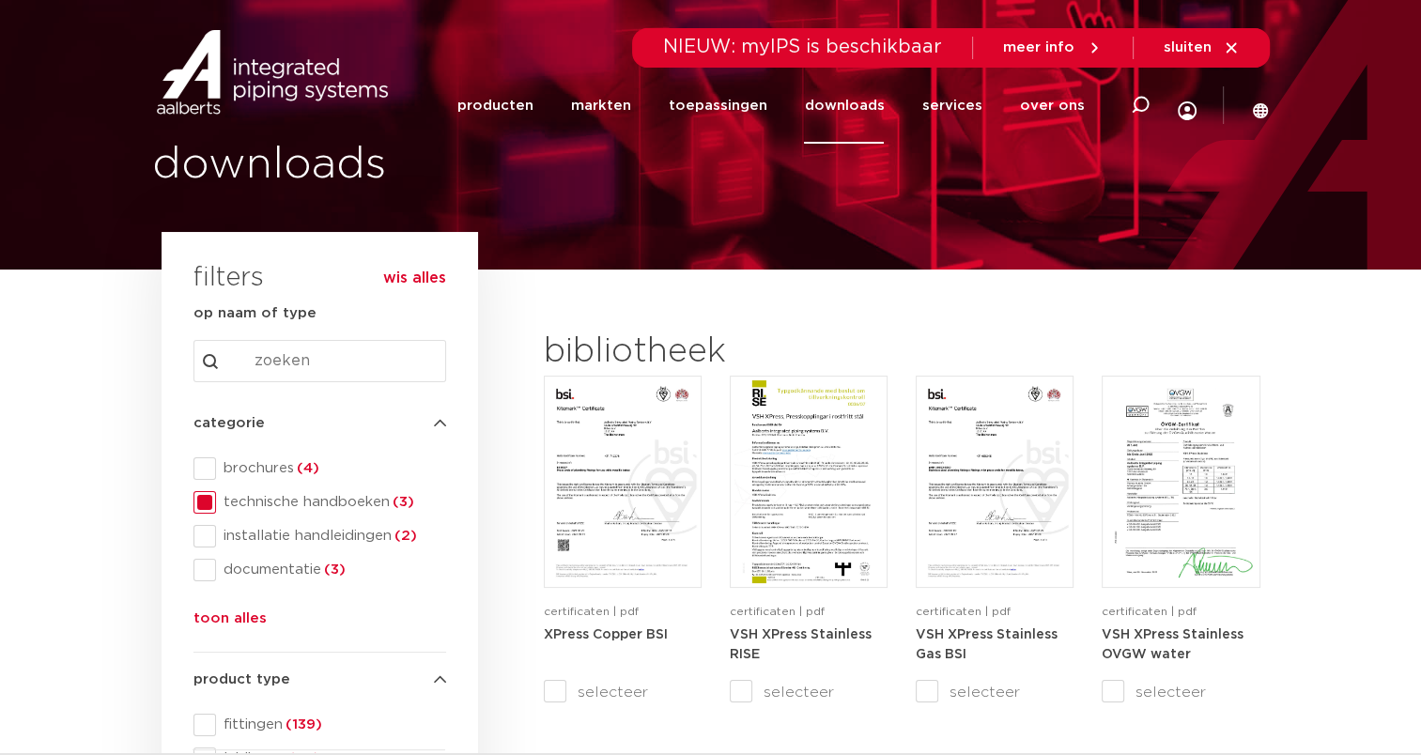
paste input "VSH SudoPress en VSH PowerPress i.c.m. Viega gereedscha"
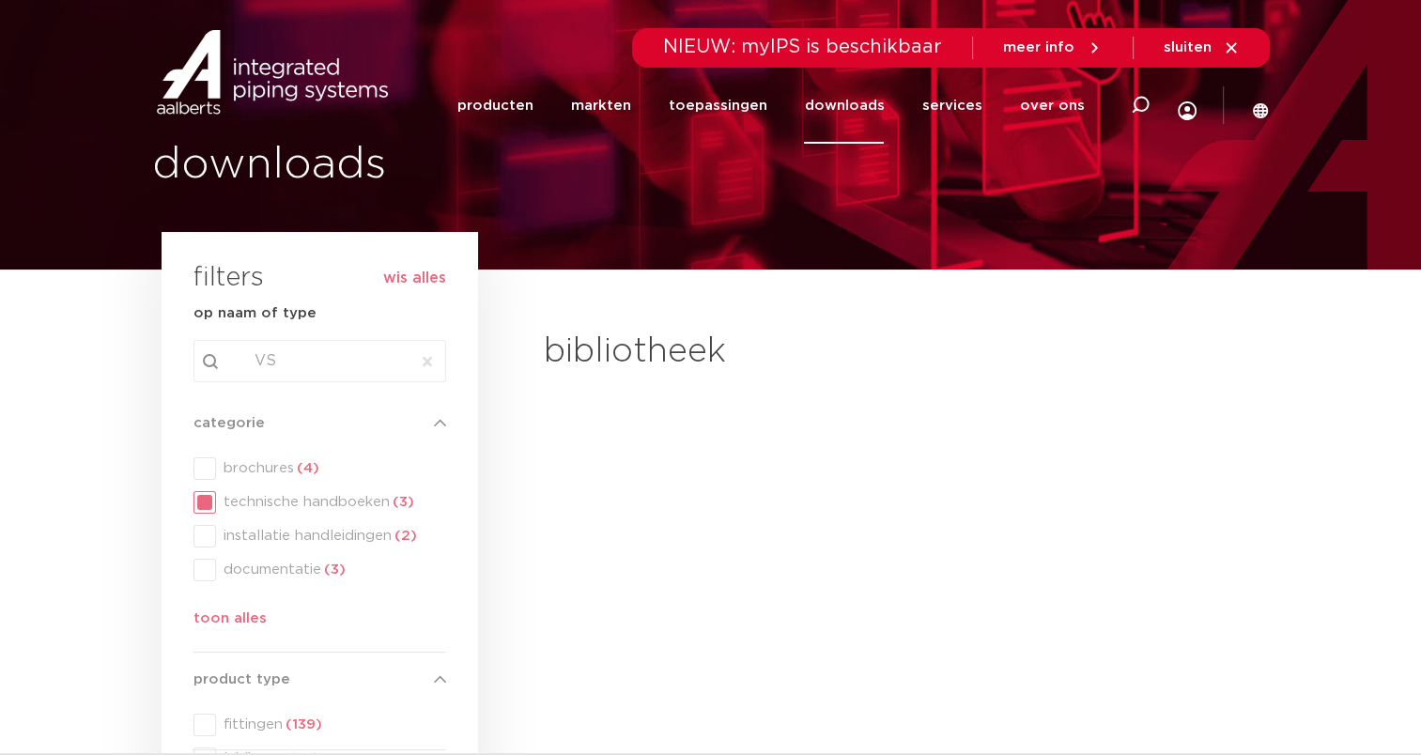
type input "V"
type input "viega"
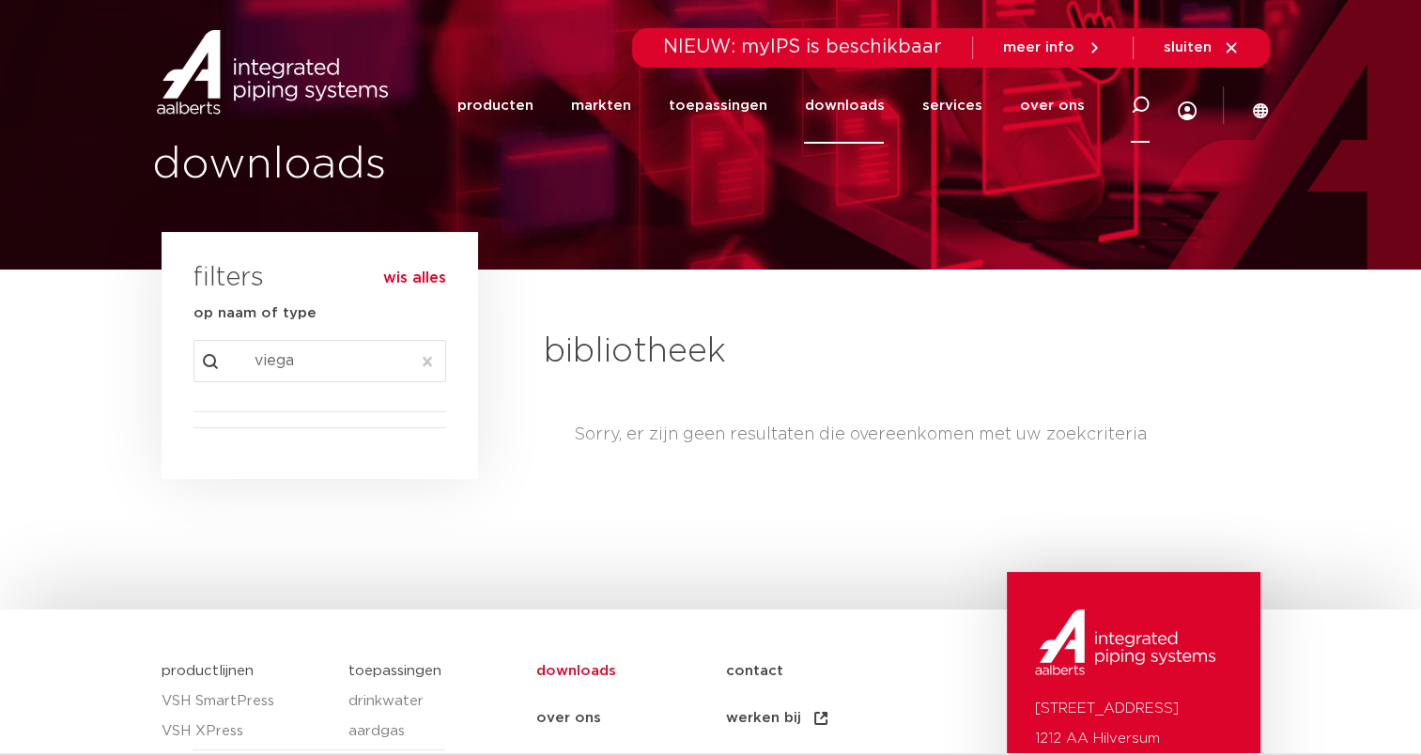
click at [1131, 109] on icon at bounding box center [1140, 105] width 19 height 19
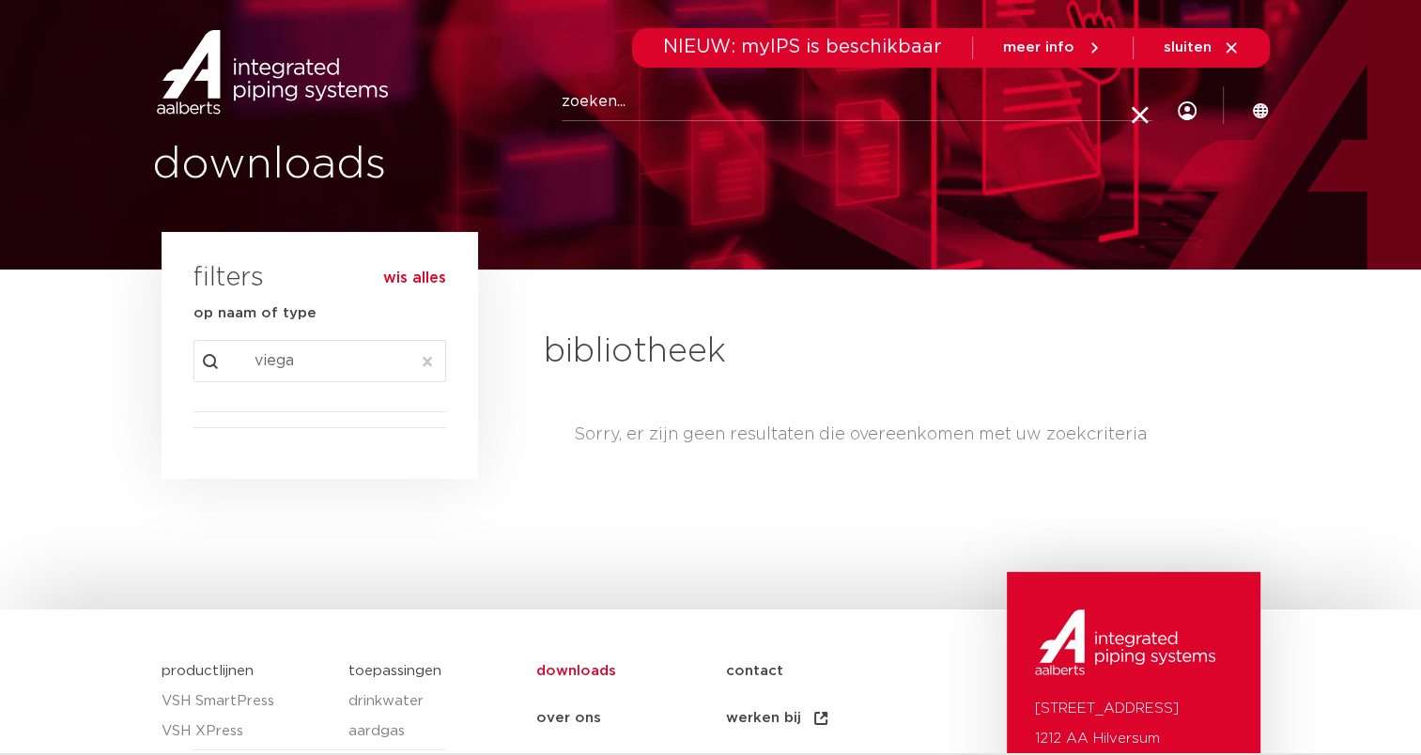
paste input "VSH SudoPress en VSH PowerPress i.c.m. Viega gereedscha"
type input "VSH SudoPress en VSH PowerPress i.c.m. Viega gereedscha"
click button "Zoeken" at bounding box center [0, 0] width 0 height 0
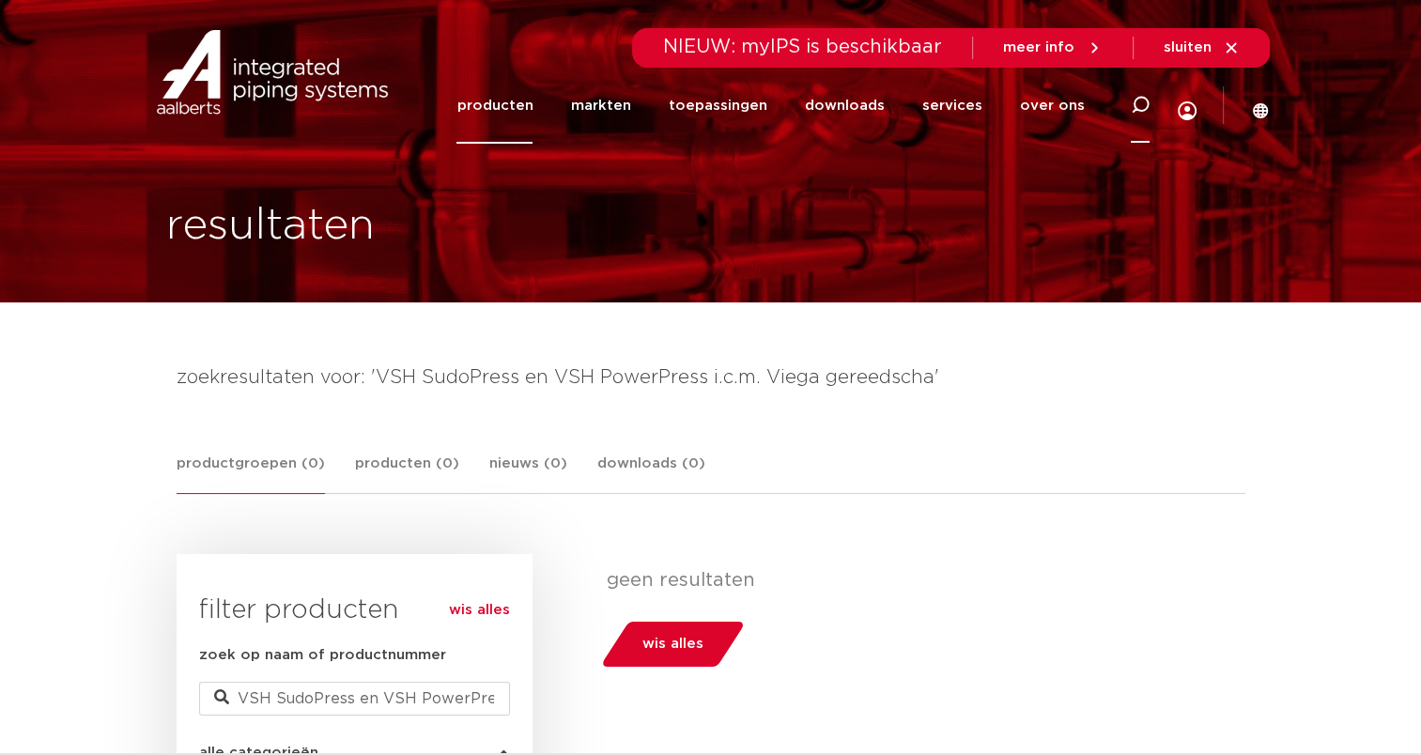
click at [1135, 96] on icon at bounding box center [1140, 105] width 19 height 19
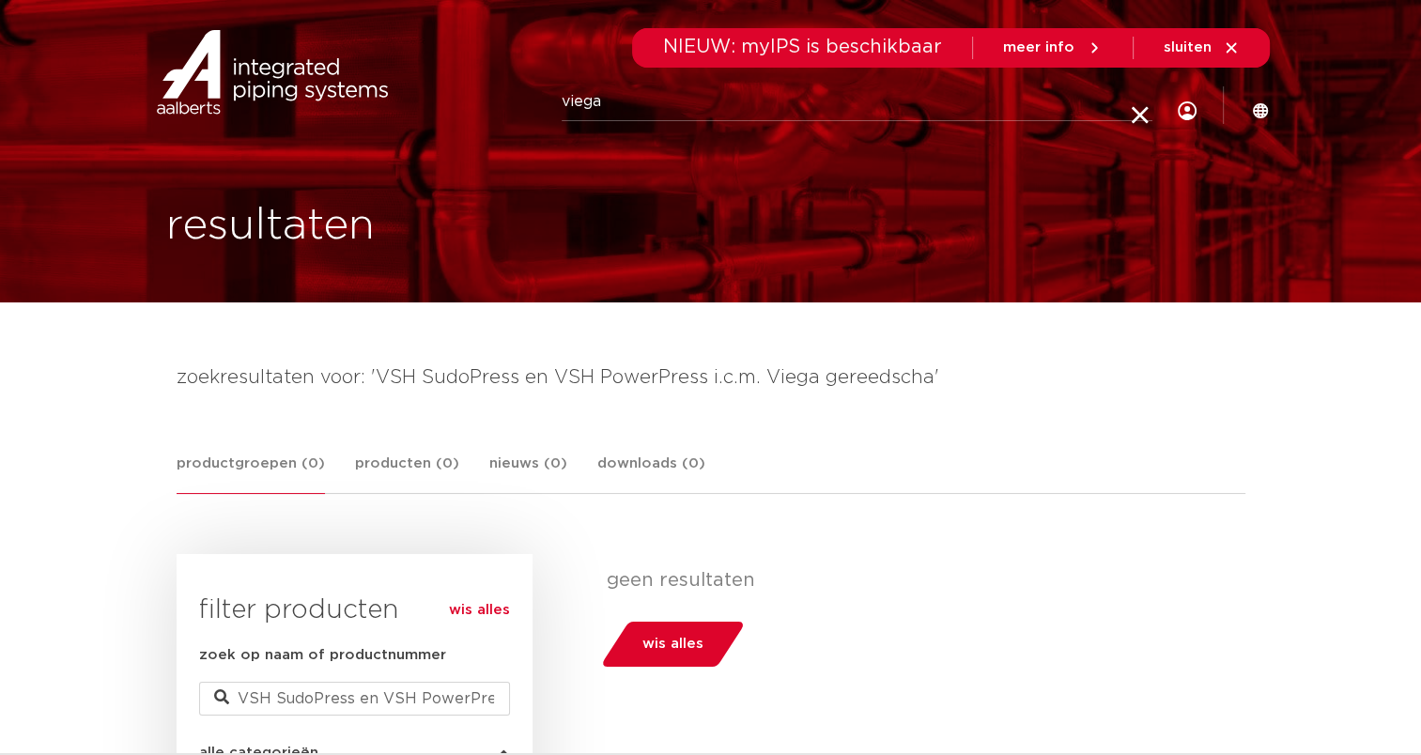
type input "viega"
click button "Zoeken" at bounding box center [0, 0] width 0 height 0
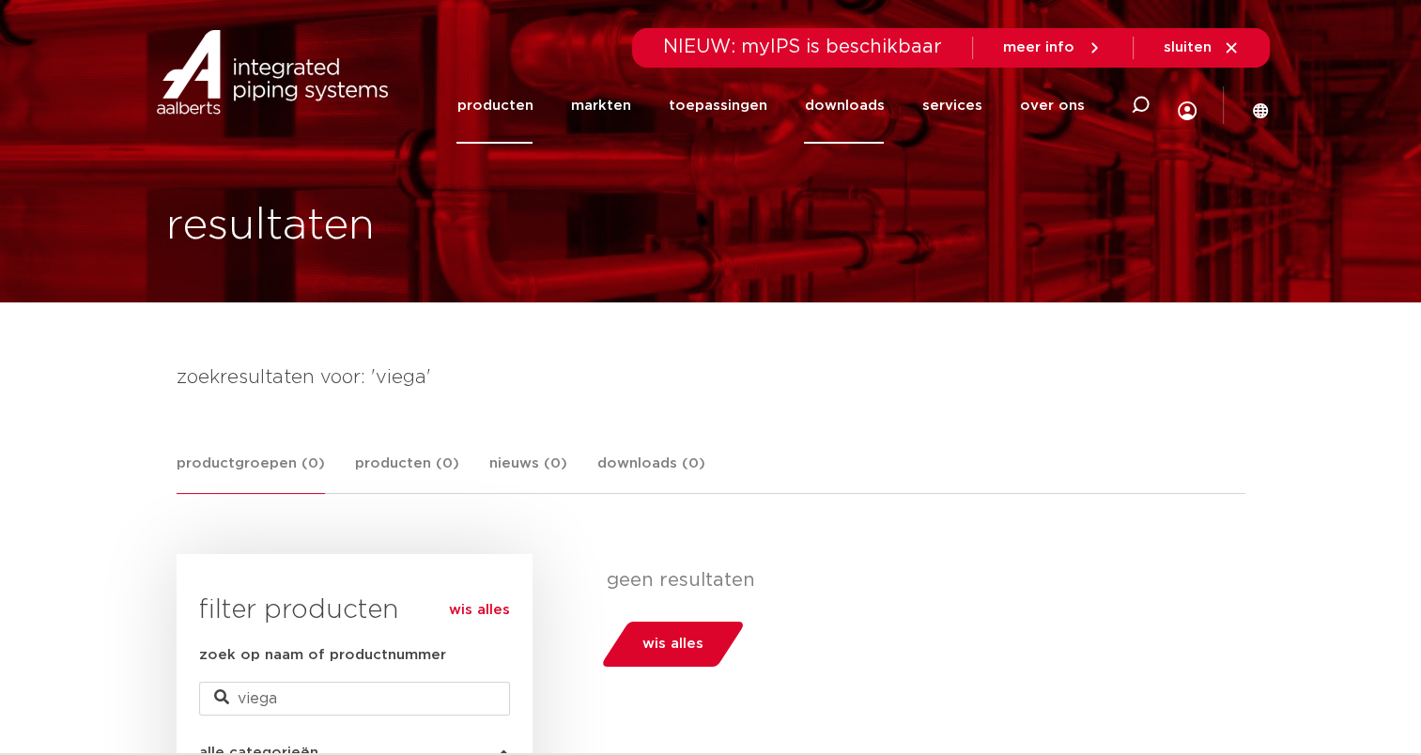
click at [872, 101] on link "downloads" at bounding box center [844, 106] width 80 height 76
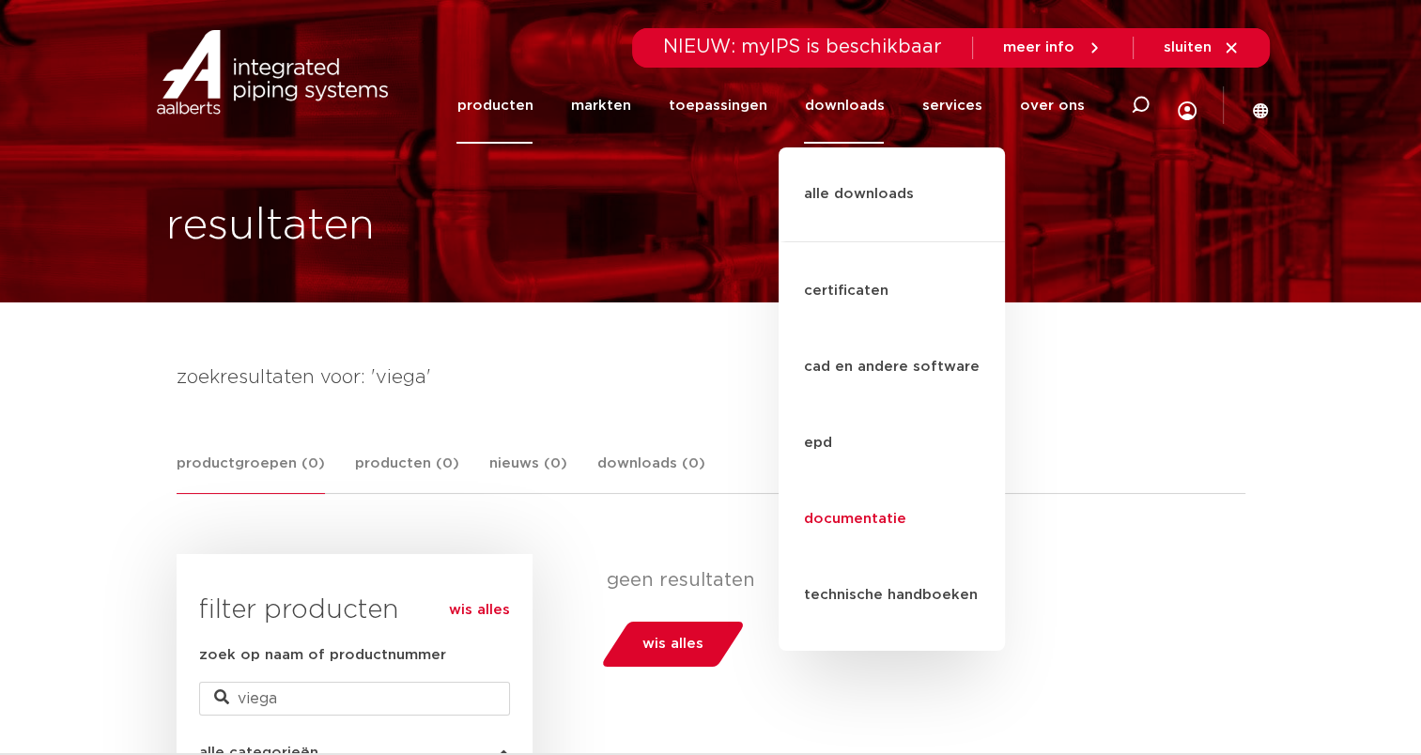
click at [870, 482] on link "documentatie" at bounding box center [892, 520] width 226 height 76
